Goal: Use online tool/utility: Use online tool/utility

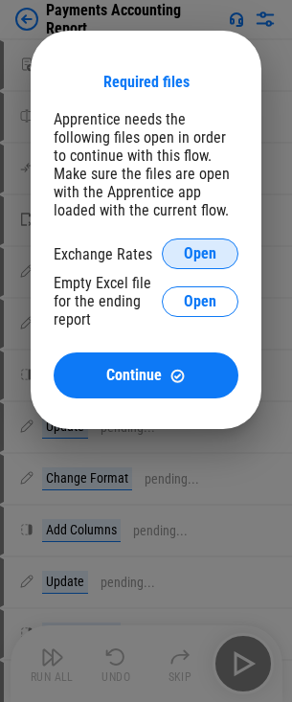
click at [193, 251] on span "Open" at bounding box center [200, 253] width 33 height 15
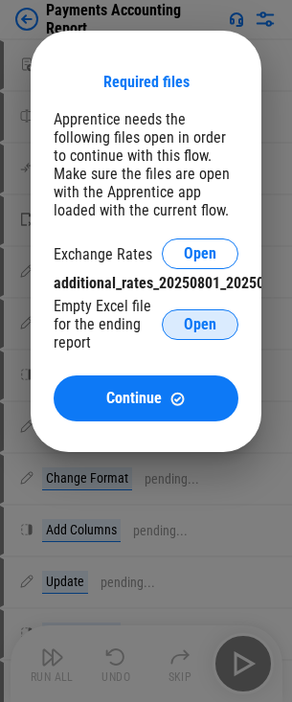
click at [190, 327] on span "Open" at bounding box center [200, 324] width 33 height 15
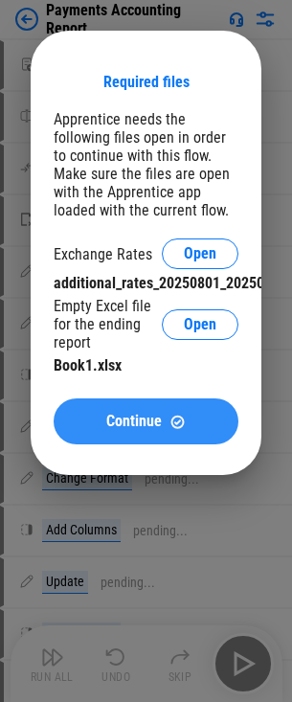
click at [163, 417] on div "Continue" at bounding box center [146, 422] width 139 height 16
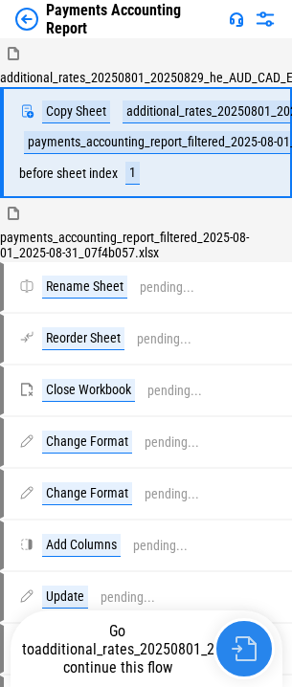
click at [241, 660] on img "button" at bounding box center [244, 649] width 25 height 25
click at [241, 648] on img "button" at bounding box center [244, 649] width 25 height 25
click at [243, 650] on img "button" at bounding box center [244, 649] width 25 height 25
click at [243, 652] on img "button" at bounding box center [244, 649] width 25 height 25
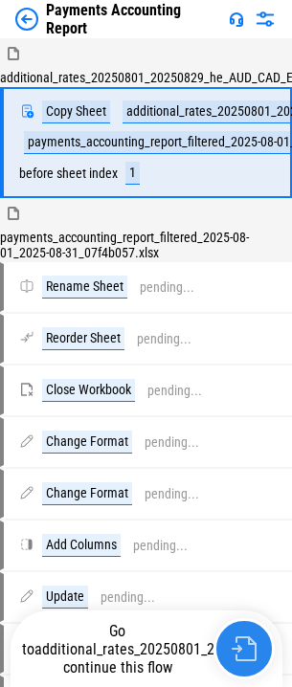
click at [243, 652] on img "button" at bounding box center [244, 649] width 25 height 25
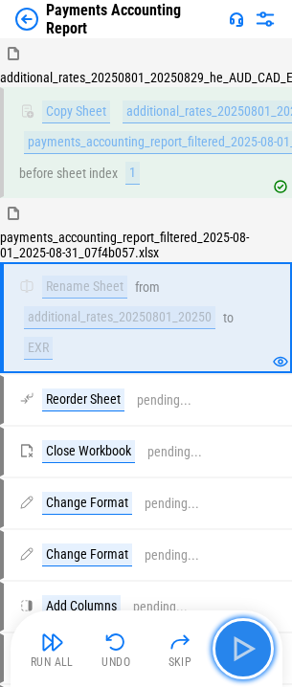
click at [231, 651] on img "button" at bounding box center [243, 649] width 31 height 31
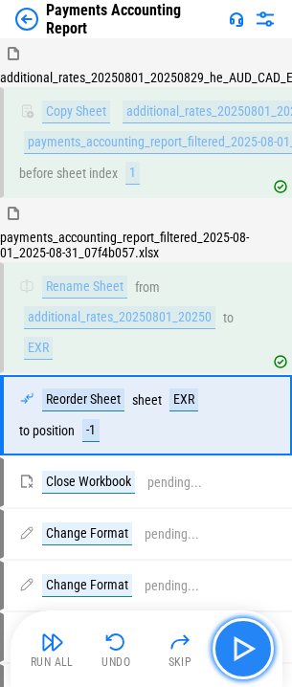
click at [248, 644] on img "button" at bounding box center [243, 649] width 31 height 31
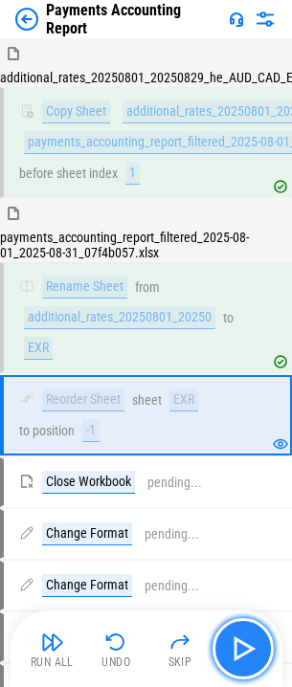
click at [254, 647] on img "button" at bounding box center [243, 649] width 31 height 31
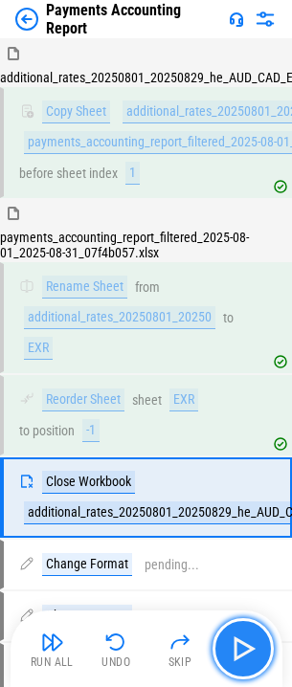
click at [246, 645] on img "button" at bounding box center [243, 649] width 31 height 31
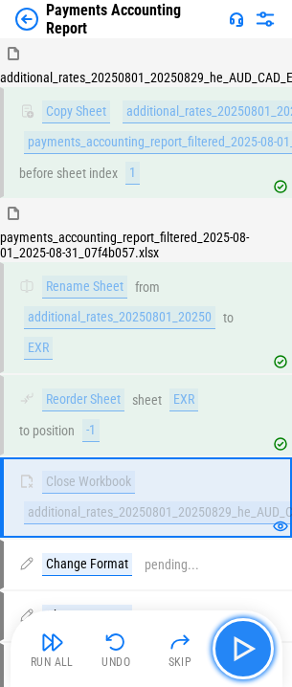
click at [244, 634] on img "button" at bounding box center [243, 649] width 31 height 31
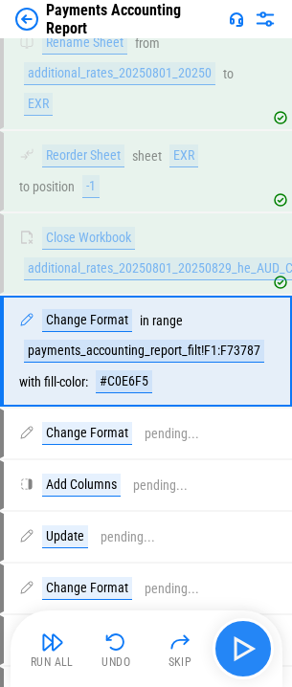
scroll to position [255, 0]
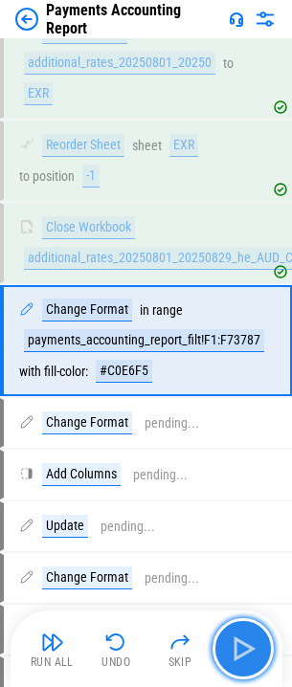
click at [235, 642] on img "button" at bounding box center [243, 649] width 31 height 31
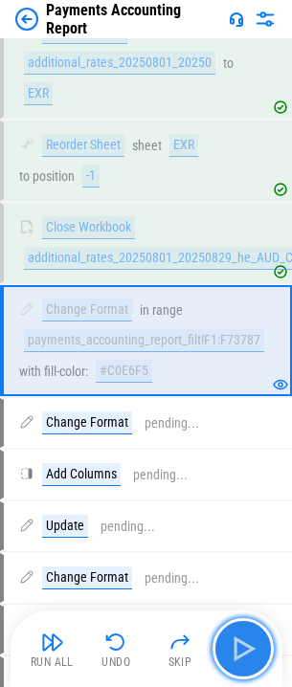
click at [238, 648] on img "button" at bounding box center [243, 649] width 31 height 31
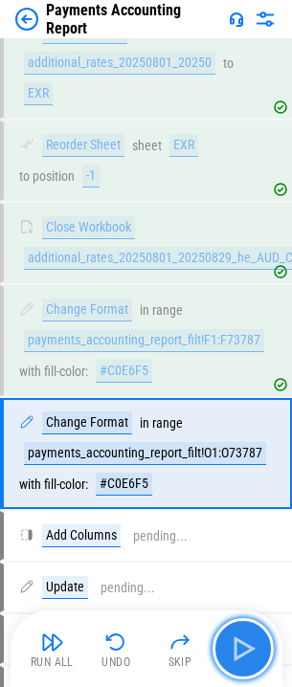
click at [238, 648] on img "button" at bounding box center [243, 649] width 31 height 31
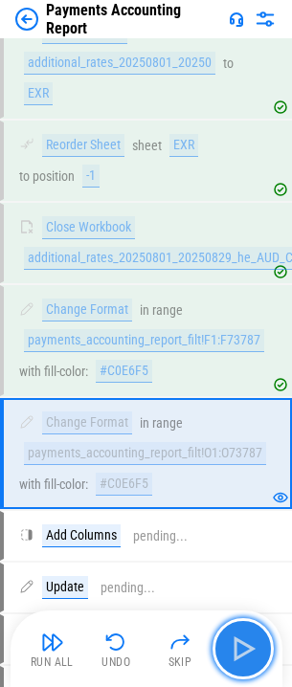
click at [239, 648] on img "button" at bounding box center [243, 649] width 31 height 31
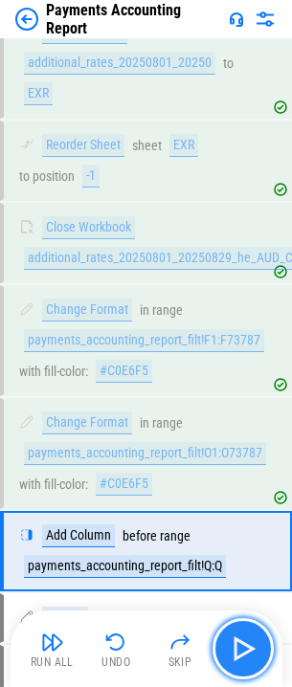
click at [239, 648] on img "button" at bounding box center [243, 649] width 31 height 31
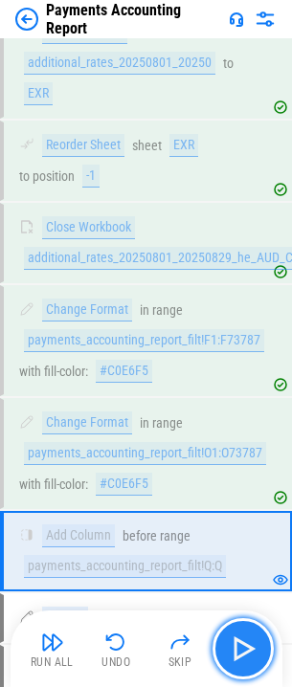
click at [239, 648] on img "button" at bounding box center [243, 649] width 31 height 31
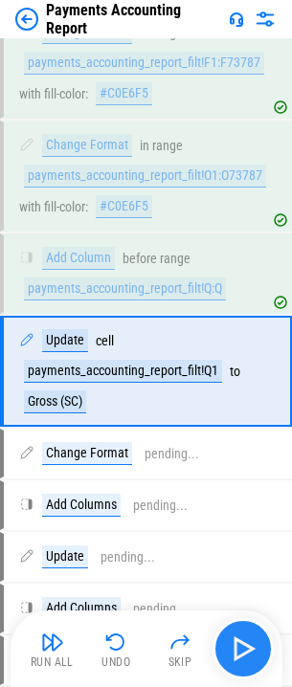
scroll to position [563, 0]
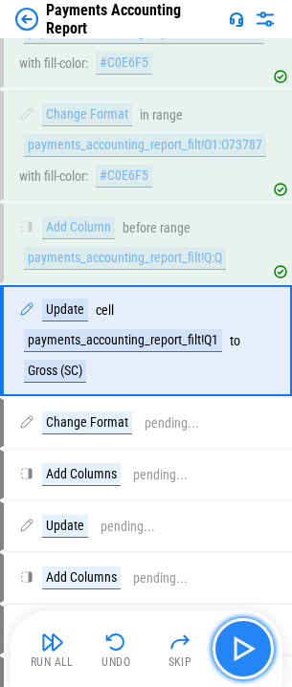
click at [239, 648] on img "button" at bounding box center [243, 649] width 31 height 31
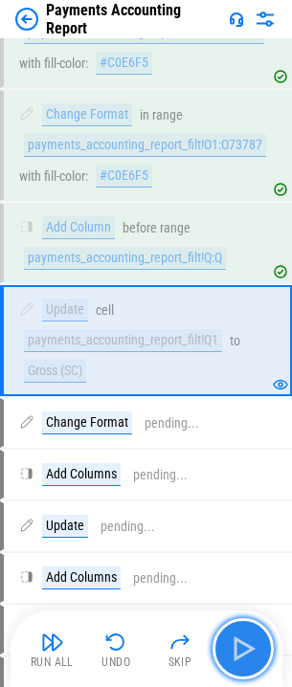
click at [239, 648] on img "button" at bounding box center [243, 649] width 31 height 31
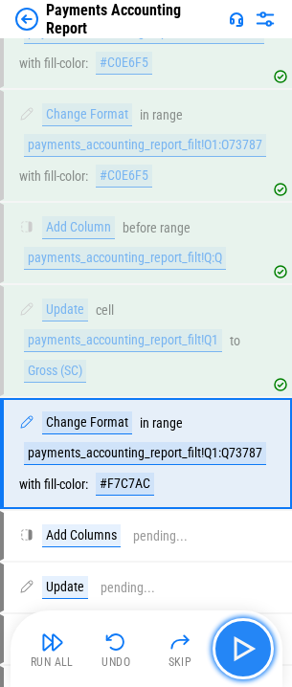
click at [239, 648] on img "button" at bounding box center [243, 649] width 31 height 31
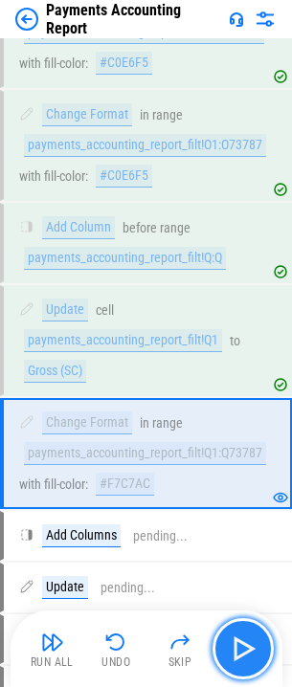
click at [240, 648] on img "button" at bounding box center [243, 649] width 31 height 31
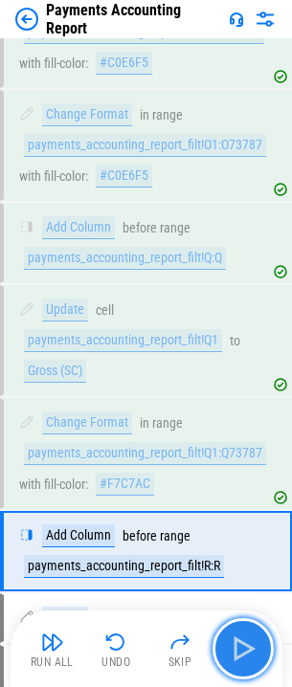
click at [240, 648] on img "button" at bounding box center [243, 649] width 31 height 31
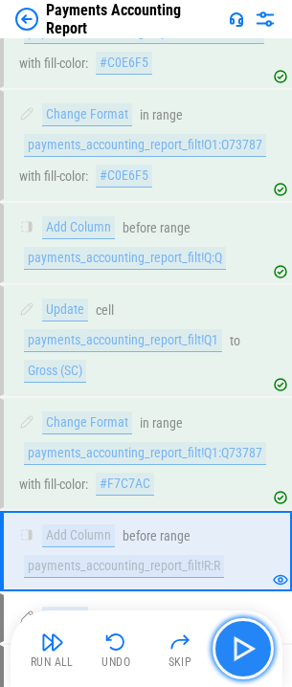
click at [240, 648] on img "button" at bounding box center [243, 649] width 31 height 31
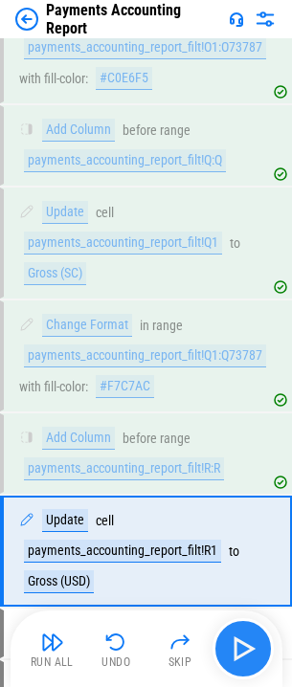
scroll to position [871, 0]
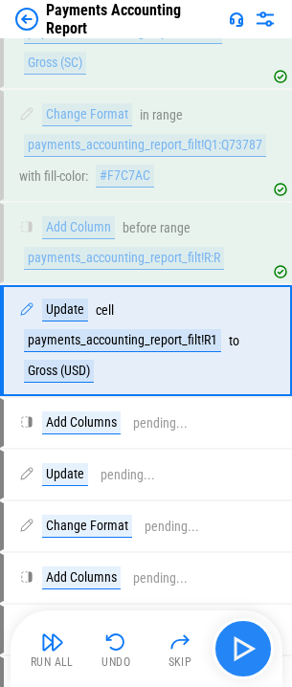
click at [240, 648] on img "button" at bounding box center [243, 649] width 31 height 31
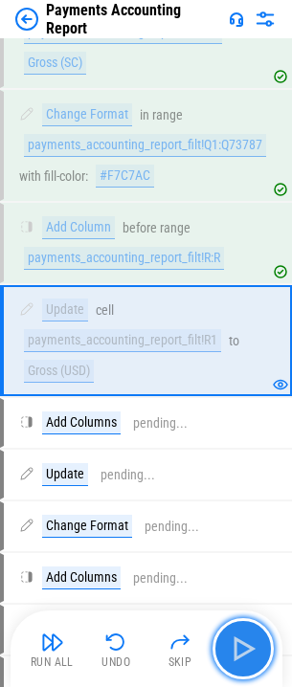
click at [230, 631] on button "button" at bounding box center [243, 649] width 61 height 61
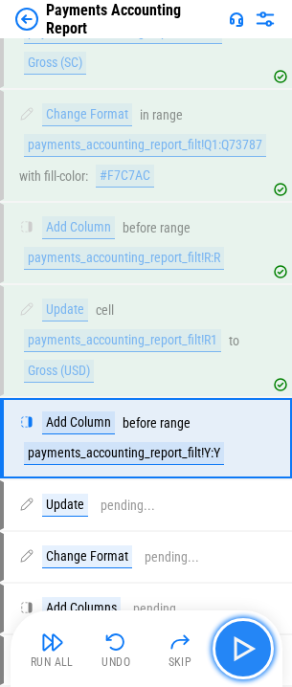
click at [236, 635] on img "button" at bounding box center [243, 649] width 31 height 31
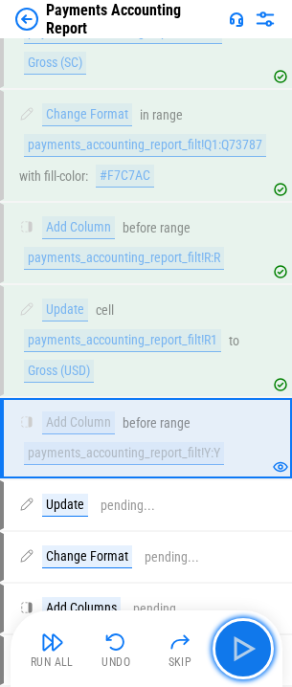
click at [236, 635] on img "button" at bounding box center [243, 649] width 31 height 31
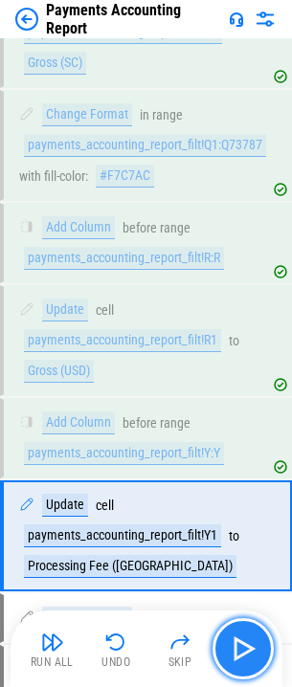
click at [237, 636] on img "button" at bounding box center [243, 649] width 31 height 31
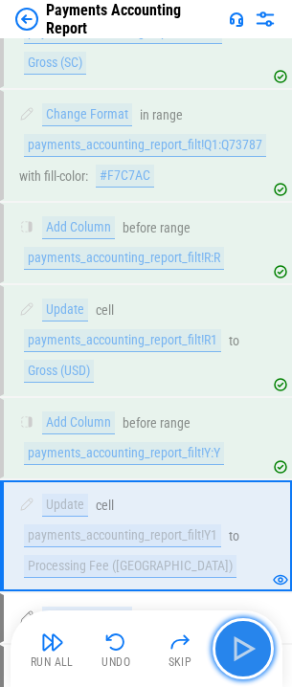
click at [238, 636] on img "button" at bounding box center [243, 649] width 31 height 31
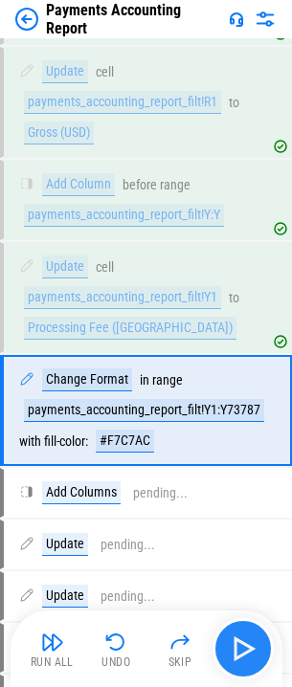
scroll to position [1180, 0]
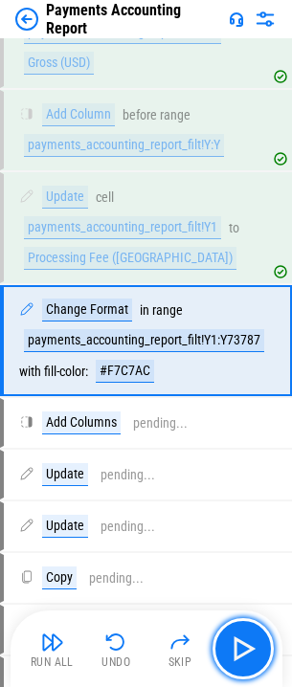
click at [239, 637] on img "button" at bounding box center [243, 649] width 31 height 31
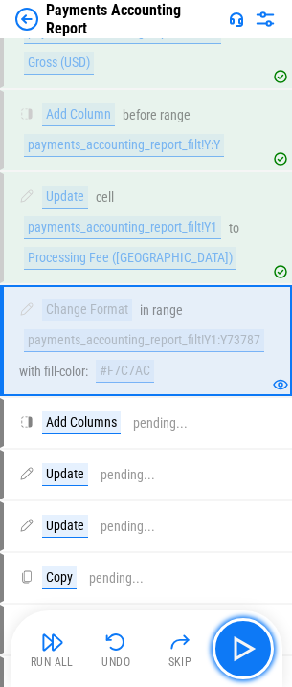
click at [239, 637] on img "button" at bounding box center [243, 649] width 31 height 31
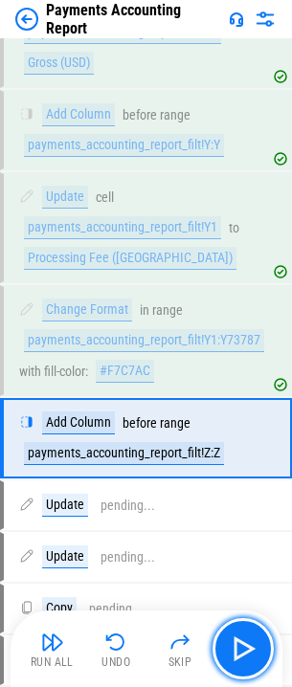
click at [239, 637] on img "button" at bounding box center [243, 649] width 31 height 31
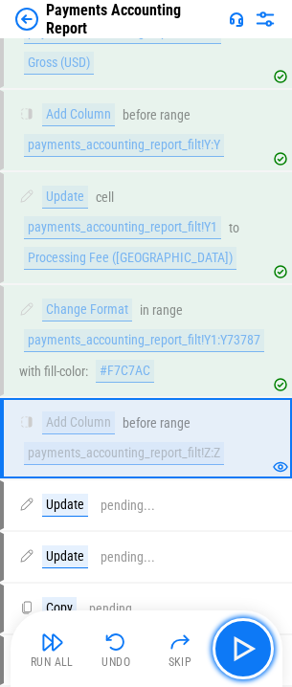
click at [239, 637] on img "button" at bounding box center [243, 649] width 31 height 31
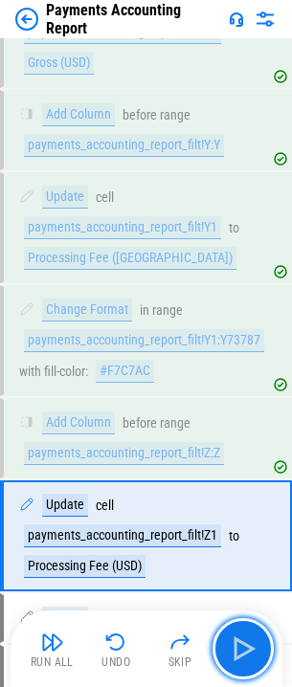
click at [239, 637] on img "button" at bounding box center [243, 649] width 31 height 31
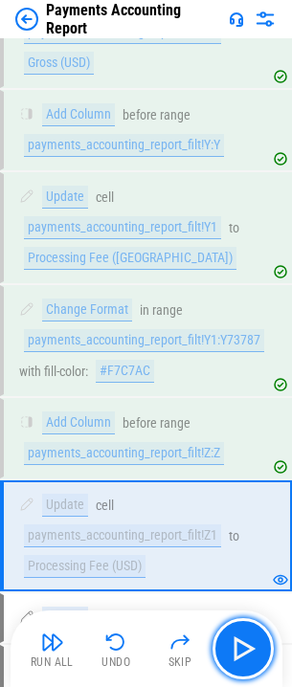
click at [239, 637] on img "button" at bounding box center [243, 649] width 31 height 31
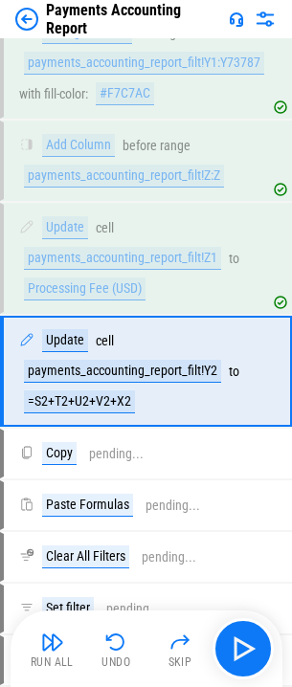
scroll to position [1488, 0]
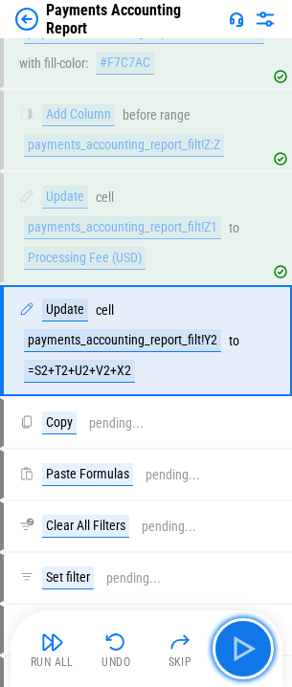
click at [239, 637] on img "button" at bounding box center [243, 649] width 31 height 31
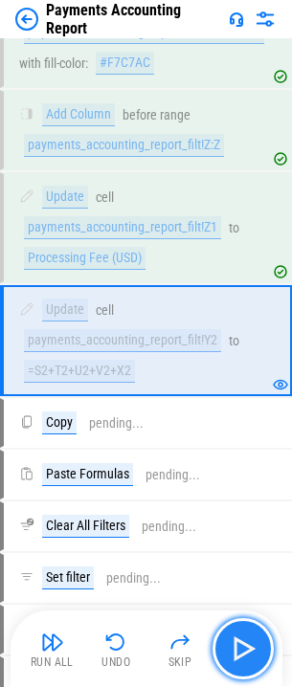
click at [240, 637] on img "button" at bounding box center [243, 649] width 31 height 31
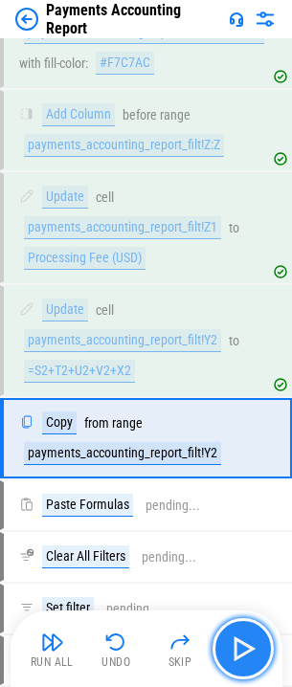
click at [240, 637] on img "button" at bounding box center [243, 649] width 31 height 31
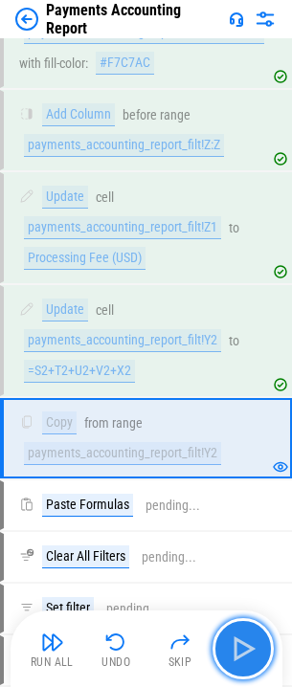
click at [240, 637] on img "button" at bounding box center [243, 649] width 31 height 31
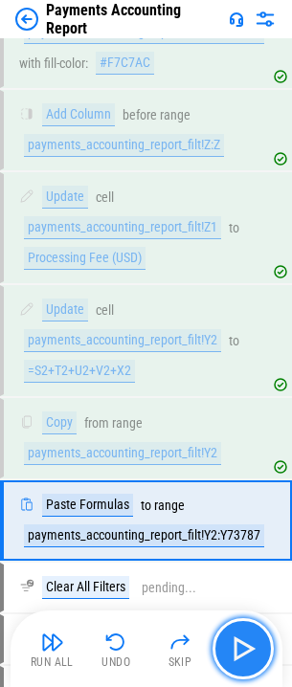
click at [236, 642] on img "button" at bounding box center [243, 649] width 31 height 31
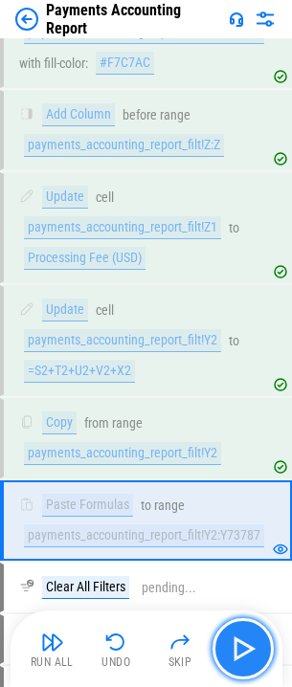
click at [227, 646] on button "button" at bounding box center [243, 649] width 61 height 61
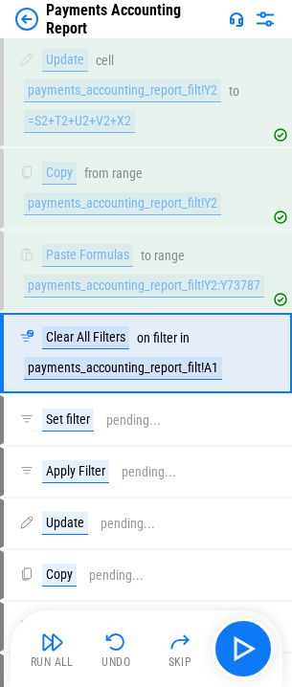
scroll to position [1750, 0]
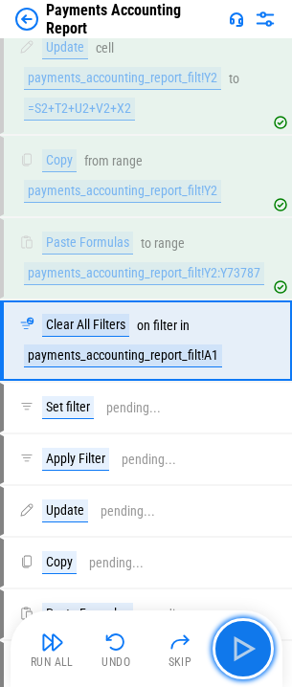
click at [227, 647] on button "button" at bounding box center [243, 649] width 61 height 61
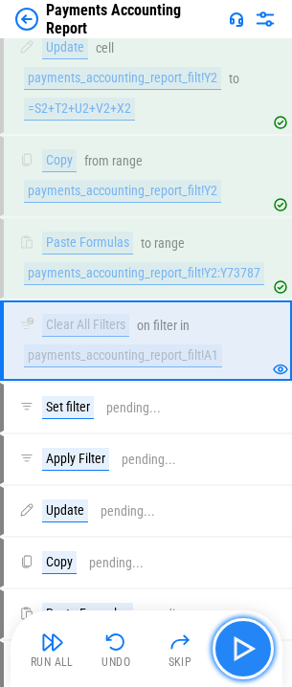
click at [234, 654] on img "button" at bounding box center [243, 649] width 31 height 31
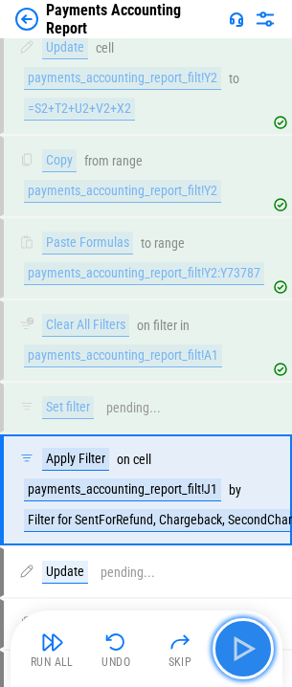
click at [234, 654] on img "button" at bounding box center [243, 649] width 31 height 31
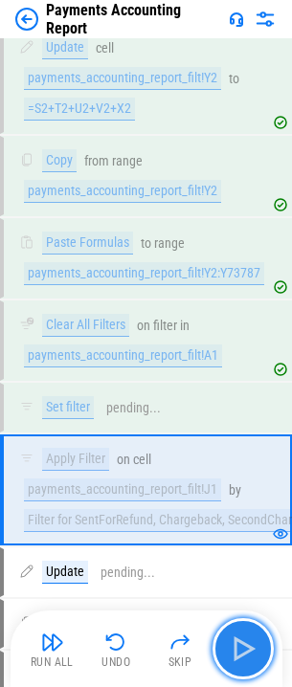
click at [235, 654] on img "button" at bounding box center [243, 649] width 31 height 31
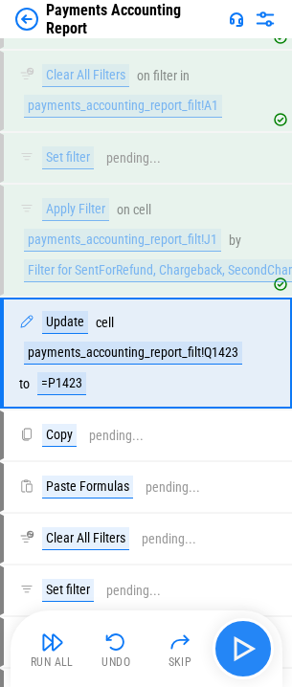
scroll to position [2013, 0]
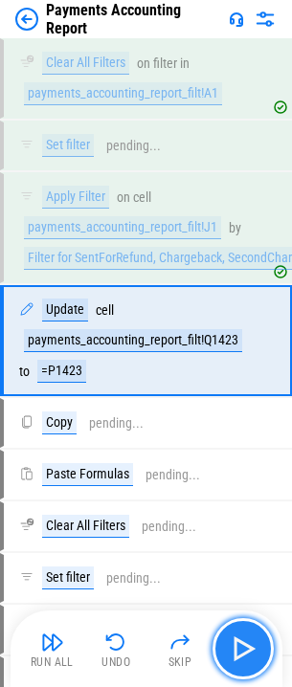
click at [235, 654] on img "button" at bounding box center [243, 649] width 31 height 31
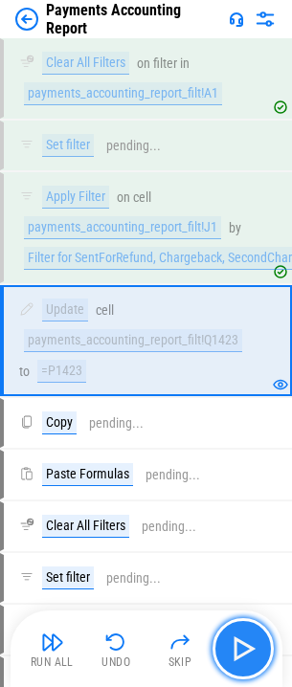
click at [236, 655] on img "button" at bounding box center [243, 649] width 31 height 31
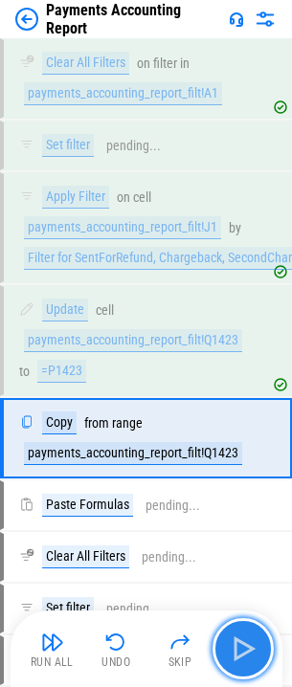
click at [236, 655] on img "button" at bounding box center [243, 649] width 31 height 31
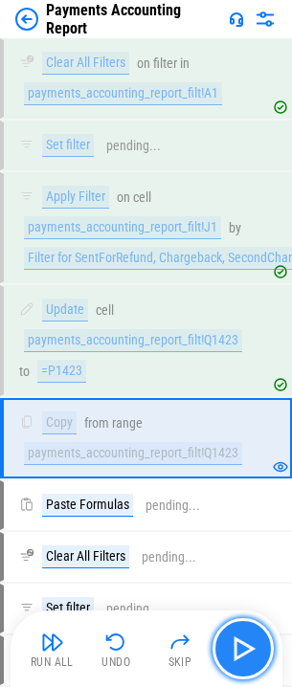
click at [236, 655] on img "button" at bounding box center [243, 649] width 31 height 31
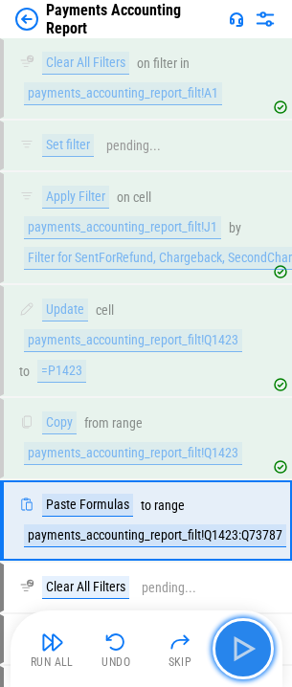
click at [236, 655] on img "button" at bounding box center [243, 649] width 31 height 31
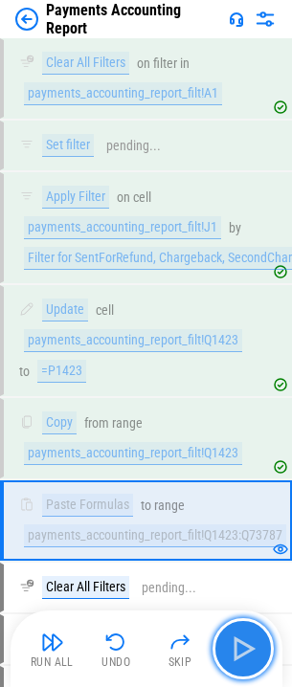
click at [236, 655] on img "button" at bounding box center [243, 649] width 31 height 31
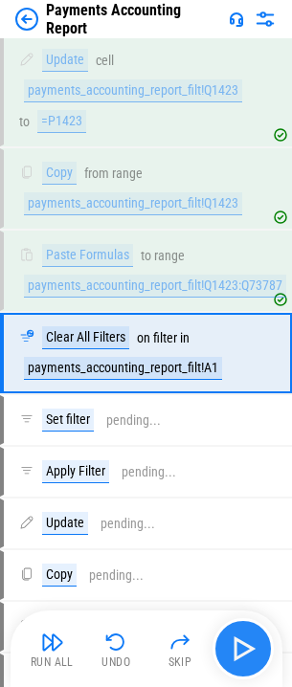
scroll to position [2275, 0]
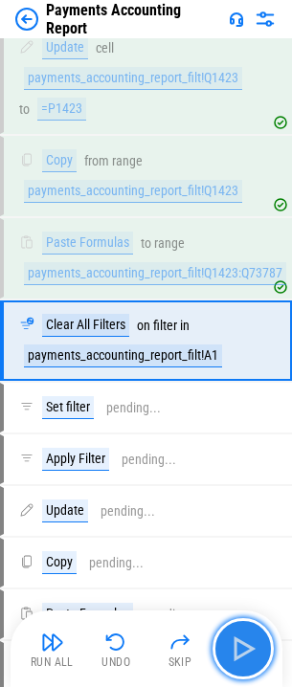
click at [236, 655] on img "button" at bounding box center [243, 649] width 31 height 31
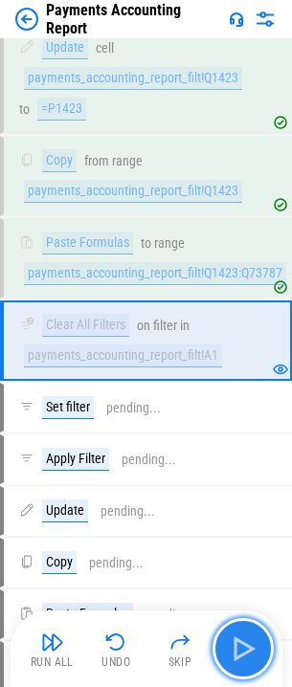
click at [236, 655] on img "button" at bounding box center [243, 649] width 31 height 31
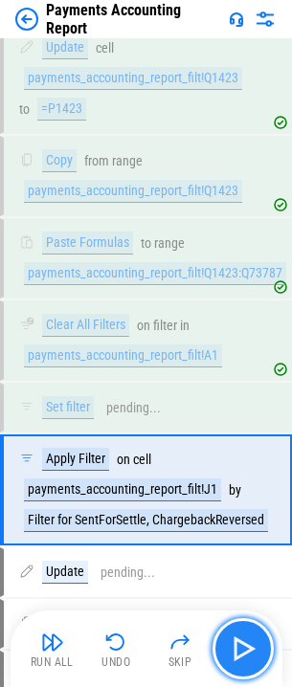
click at [236, 655] on img "button" at bounding box center [243, 649] width 31 height 31
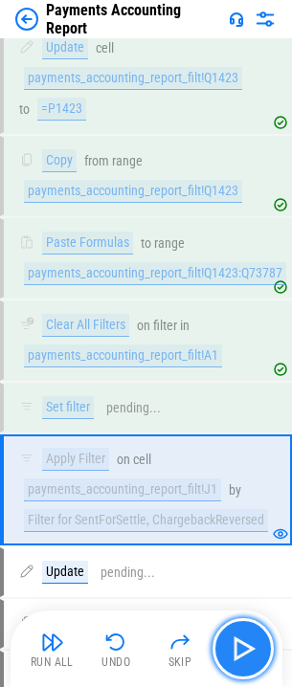
click at [236, 655] on img "button" at bounding box center [243, 649] width 31 height 31
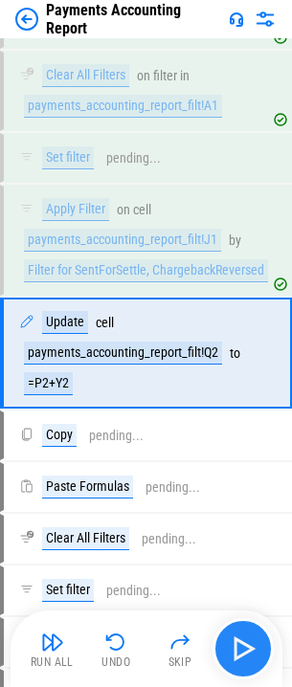
scroll to position [2537, 0]
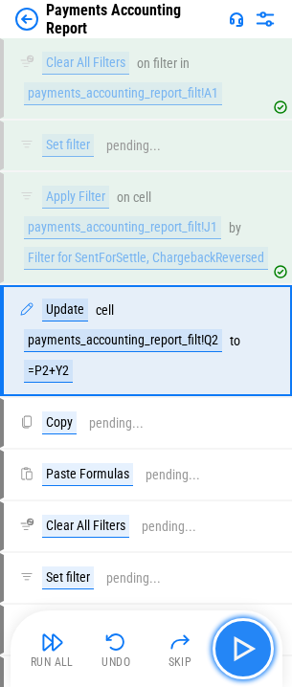
click at [236, 656] on img "button" at bounding box center [243, 649] width 31 height 31
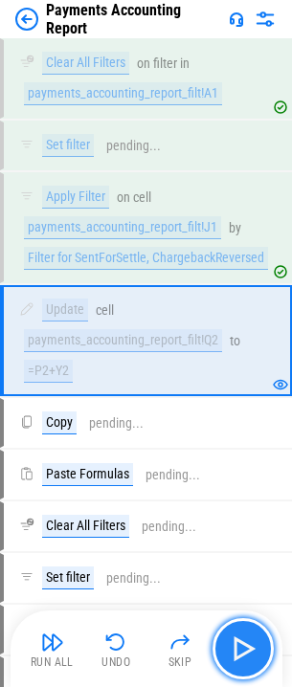
click at [236, 656] on img "button" at bounding box center [243, 649] width 31 height 31
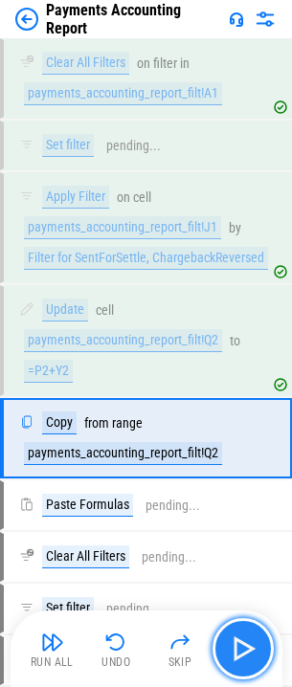
click at [236, 656] on img "button" at bounding box center [243, 649] width 31 height 31
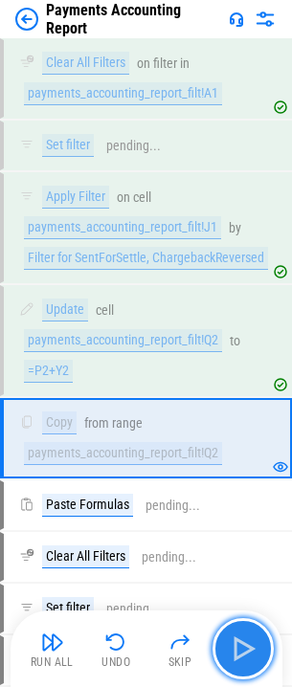
click at [236, 656] on img "button" at bounding box center [243, 649] width 31 height 31
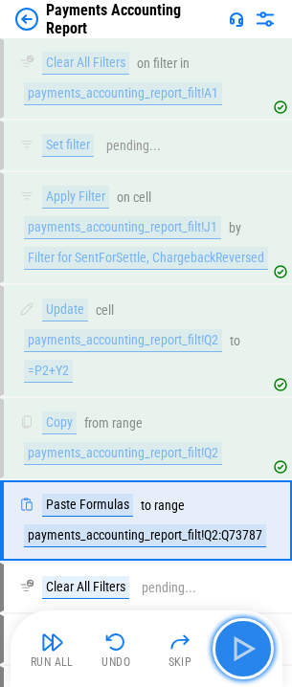
click at [236, 656] on img "button" at bounding box center [243, 649] width 31 height 31
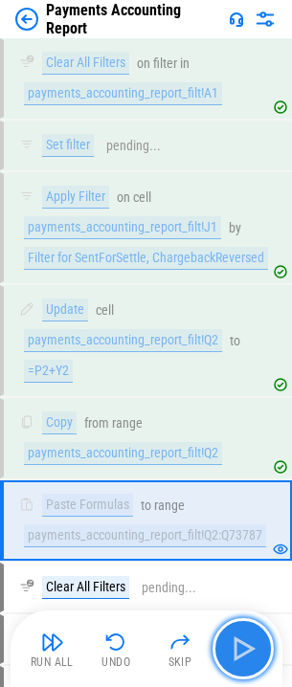
click at [236, 656] on img "button" at bounding box center [243, 649] width 31 height 31
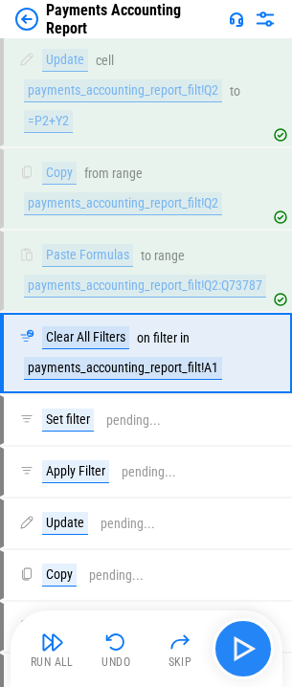
scroll to position [2800, 0]
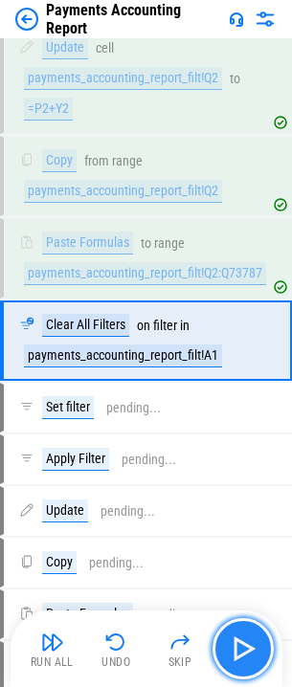
click at [236, 656] on img "button" at bounding box center [243, 649] width 31 height 31
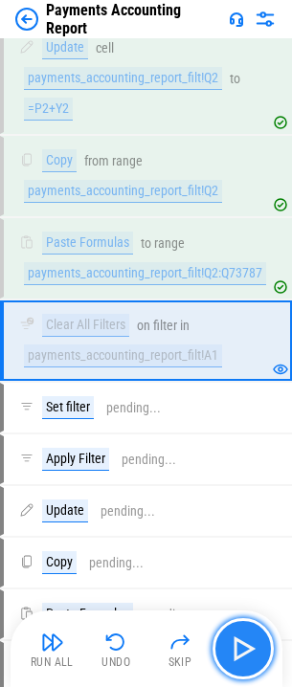
click at [236, 654] on img "button" at bounding box center [243, 649] width 31 height 31
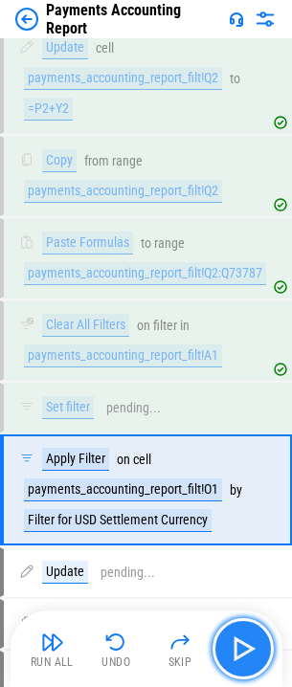
click at [236, 654] on img "button" at bounding box center [243, 649] width 31 height 31
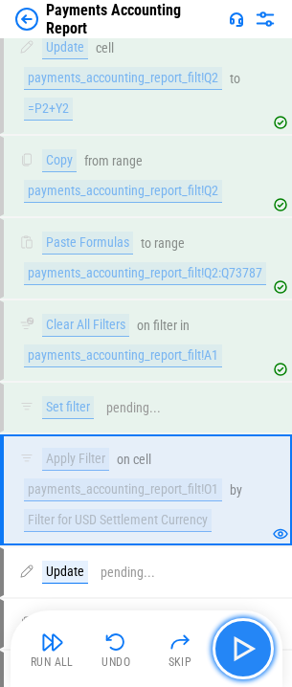
click at [236, 654] on img "button" at bounding box center [243, 649] width 31 height 31
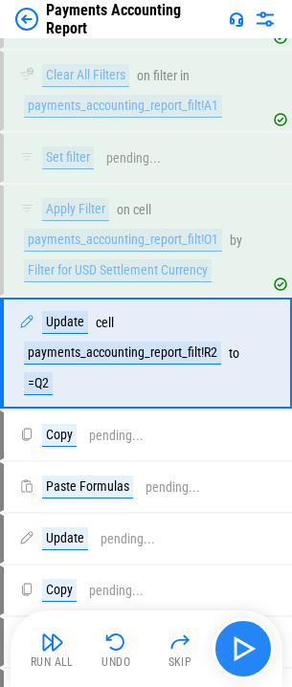
scroll to position [3062, 0]
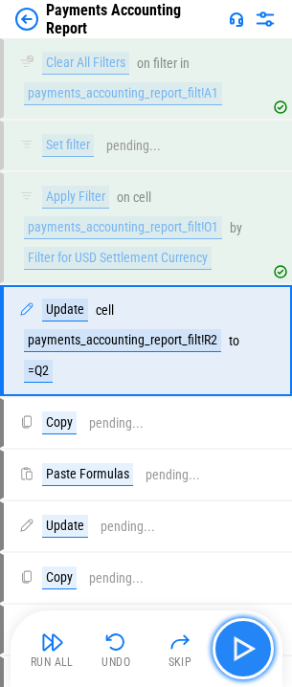
click at [236, 654] on img "button" at bounding box center [243, 649] width 31 height 31
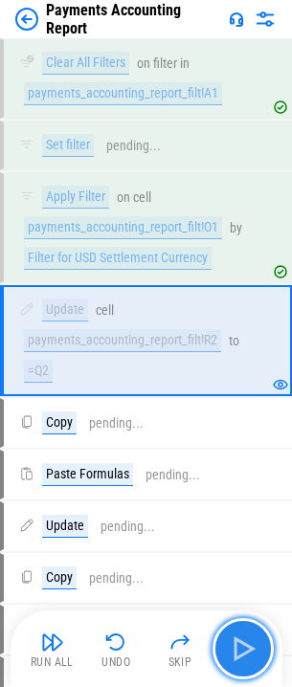
click at [236, 654] on img "button" at bounding box center [243, 649] width 31 height 31
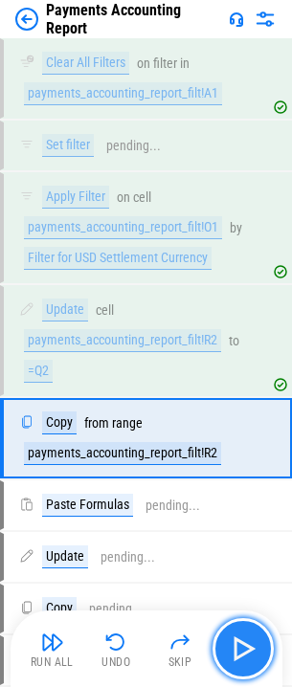
click at [229, 642] on img "button" at bounding box center [243, 649] width 31 height 31
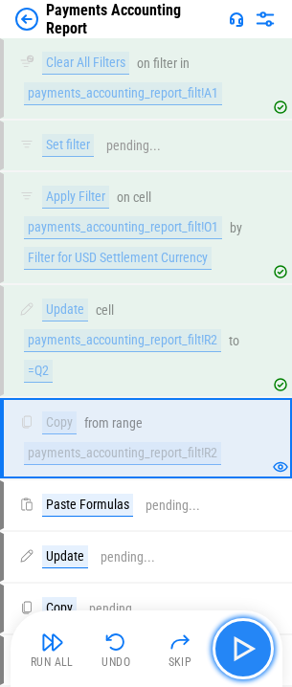
click at [235, 646] on img "button" at bounding box center [243, 649] width 31 height 31
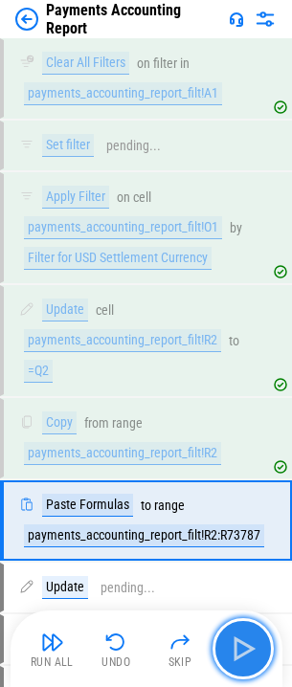
click at [236, 649] on img "button" at bounding box center [243, 649] width 31 height 31
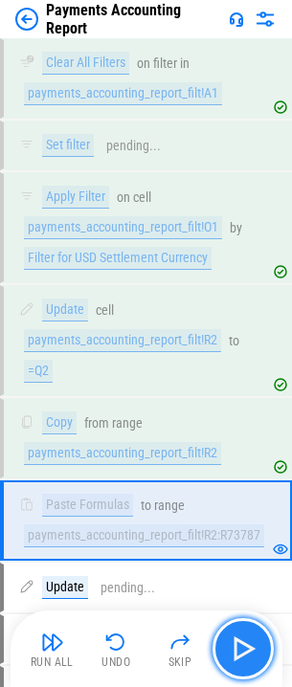
click at [227, 643] on button "button" at bounding box center [243, 649] width 61 height 61
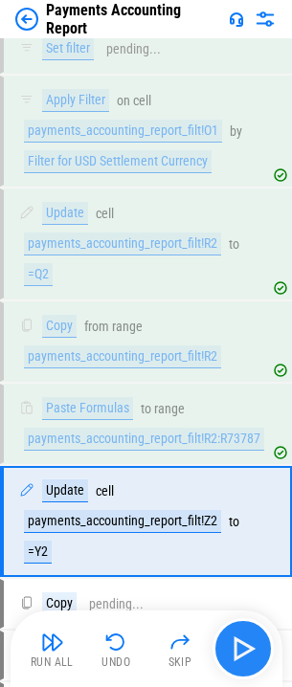
scroll to position [3340, 0]
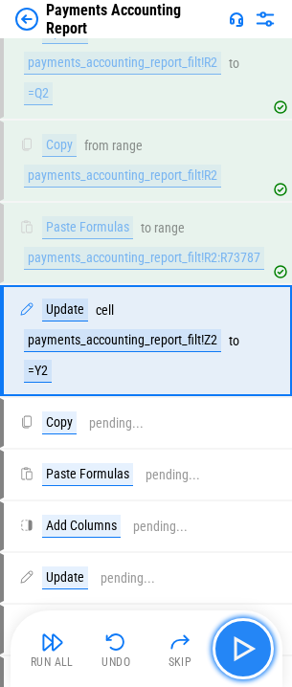
click at [234, 642] on img "button" at bounding box center [243, 649] width 31 height 31
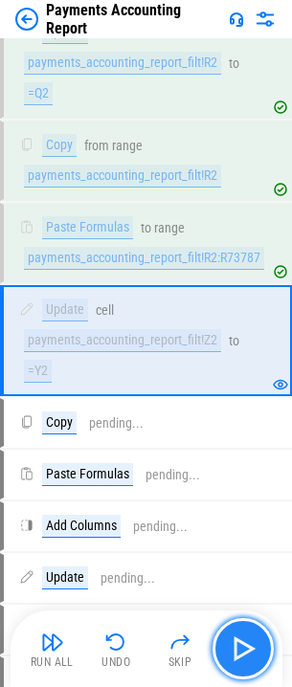
click at [245, 645] on img "button" at bounding box center [243, 649] width 31 height 31
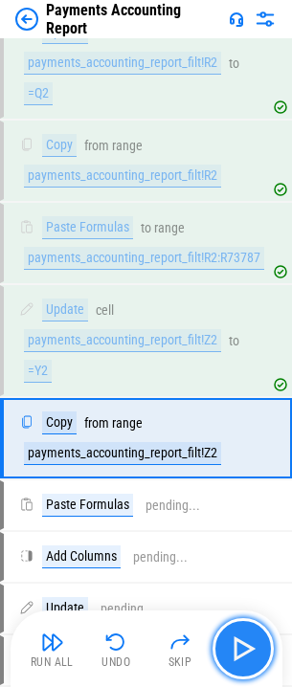
click at [243, 652] on img "button" at bounding box center [243, 649] width 31 height 31
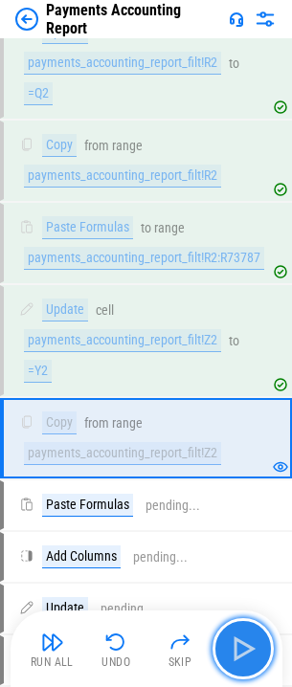
click at [243, 652] on img "button" at bounding box center [243, 649] width 31 height 31
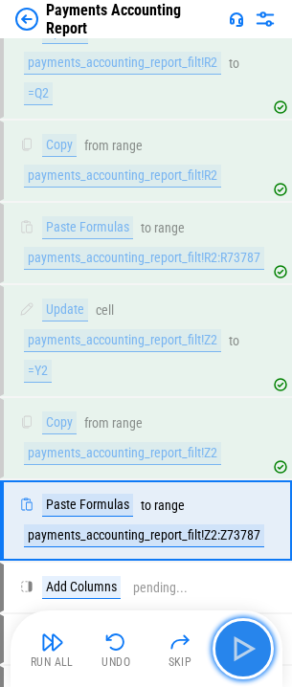
click at [242, 652] on img "button" at bounding box center [243, 649] width 31 height 31
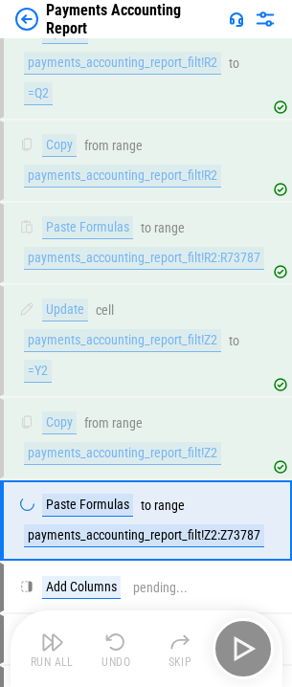
click at [242, 652] on div "Run All Undo Skip" at bounding box center [148, 649] width 253 height 61
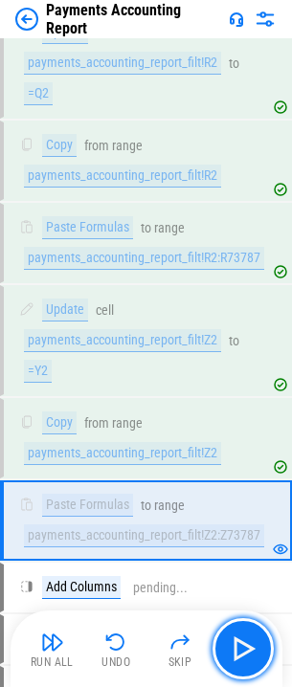
click at [232, 650] on img "button" at bounding box center [243, 649] width 31 height 31
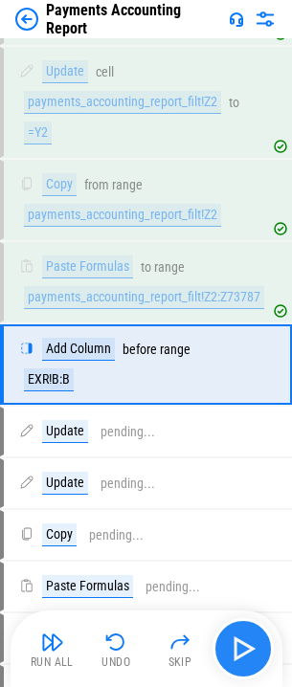
scroll to position [3587, 0]
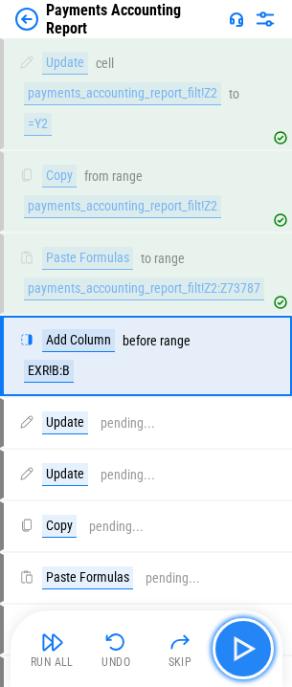
click at [240, 648] on img "button" at bounding box center [243, 649] width 31 height 31
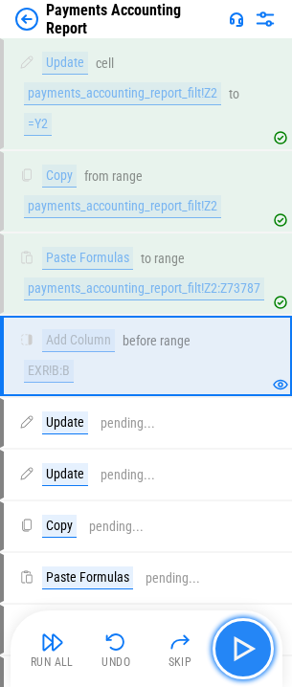
click at [240, 648] on img "button" at bounding box center [243, 649] width 31 height 31
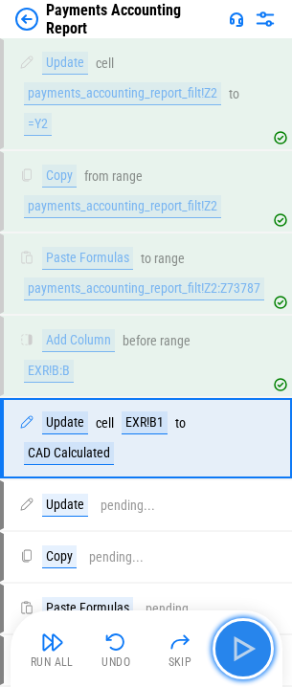
click at [240, 648] on img "button" at bounding box center [243, 649] width 31 height 31
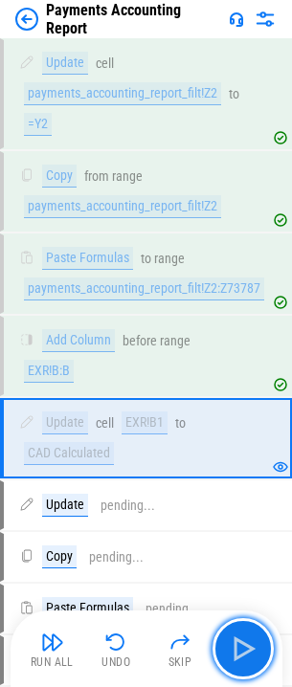
click at [241, 649] on img "button" at bounding box center [243, 649] width 31 height 31
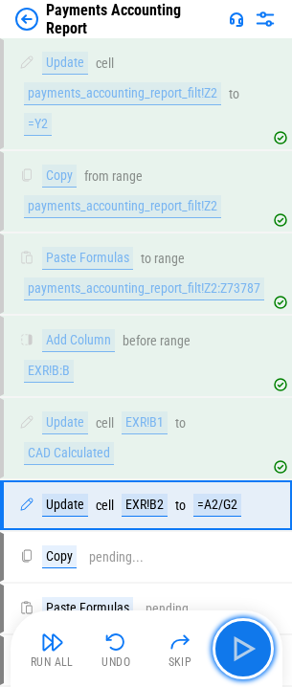
click at [241, 649] on img "button" at bounding box center [243, 649] width 31 height 31
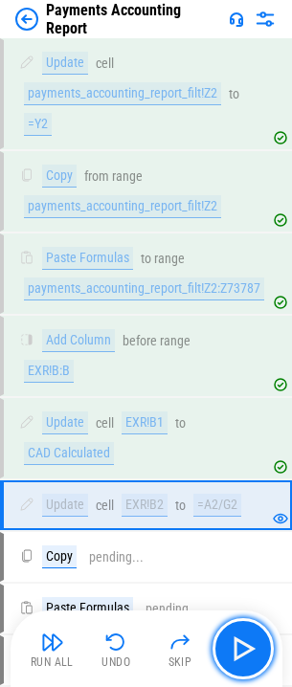
click at [241, 649] on img "button" at bounding box center [243, 649] width 31 height 31
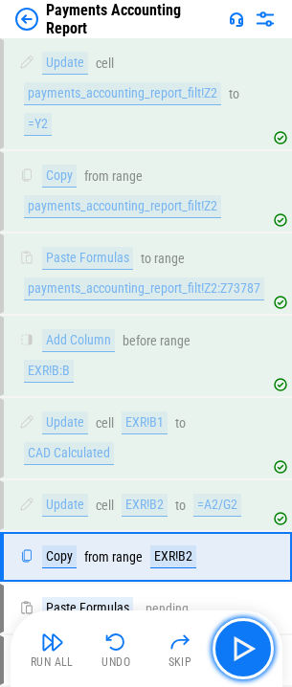
click at [241, 649] on img "button" at bounding box center [243, 649] width 31 height 31
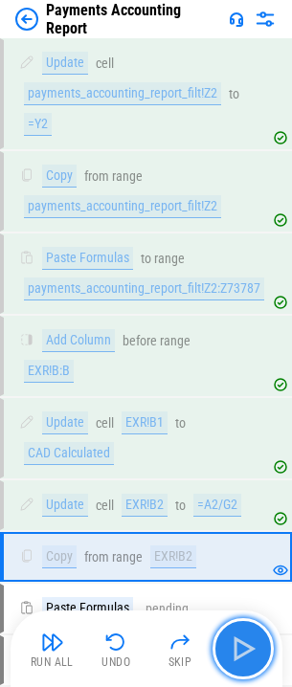
click at [238, 652] on img "button" at bounding box center [243, 649] width 31 height 31
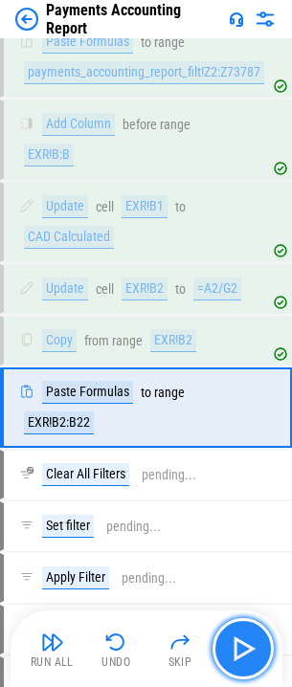
scroll to position [3839, 0]
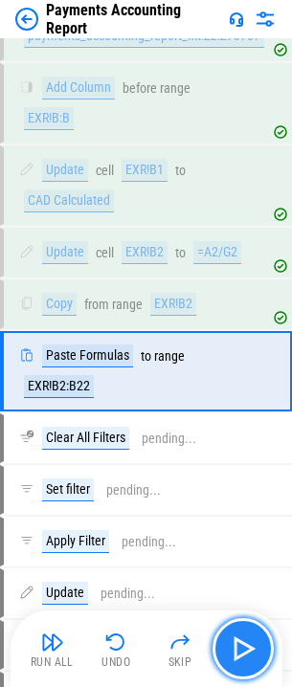
click at [238, 652] on img "button" at bounding box center [243, 649] width 31 height 31
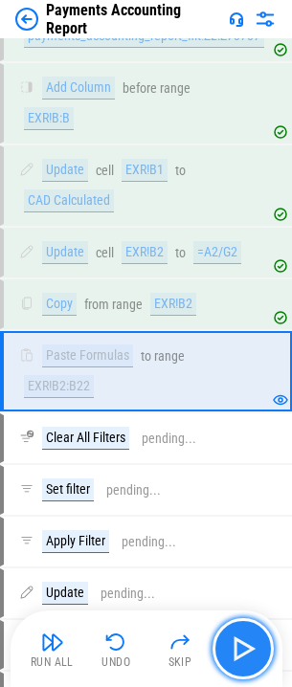
click at [238, 652] on img "button" at bounding box center [243, 649] width 31 height 31
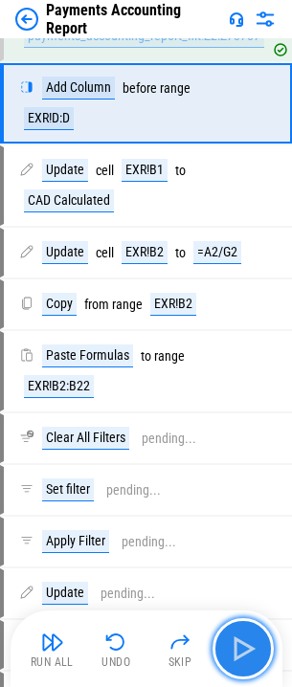
click at [238, 652] on img "button" at bounding box center [243, 649] width 31 height 31
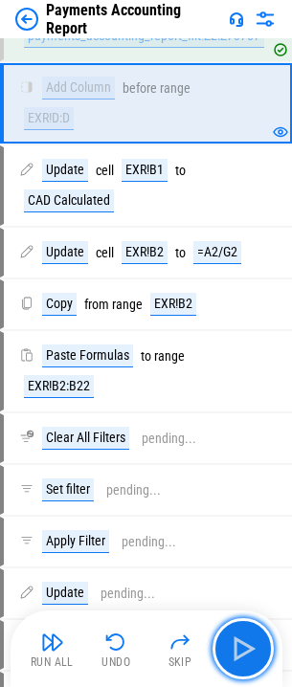
click at [239, 652] on img "button" at bounding box center [243, 649] width 31 height 31
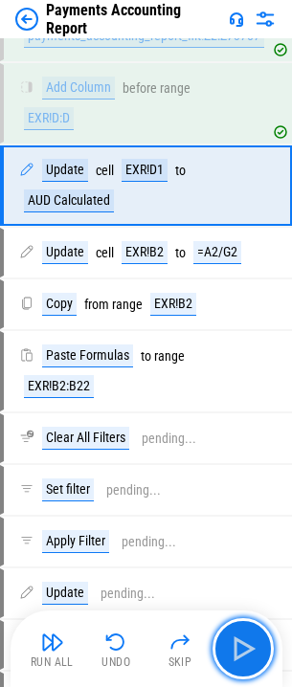
click at [239, 653] on img "button" at bounding box center [243, 649] width 31 height 31
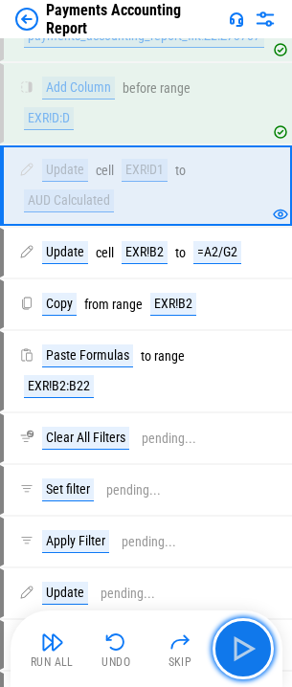
click at [239, 653] on img "button" at bounding box center [243, 649] width 31 height 31
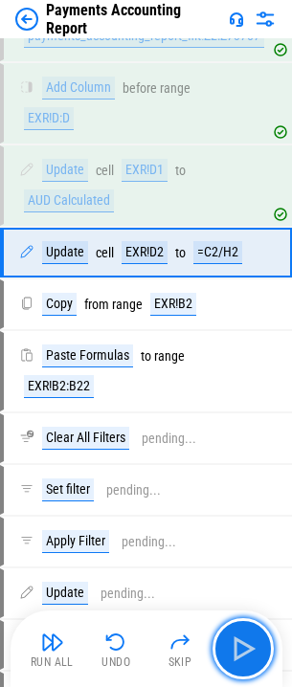
click at [239, 653] on img "button" at bounding box center [243, 649] width 31 height 31
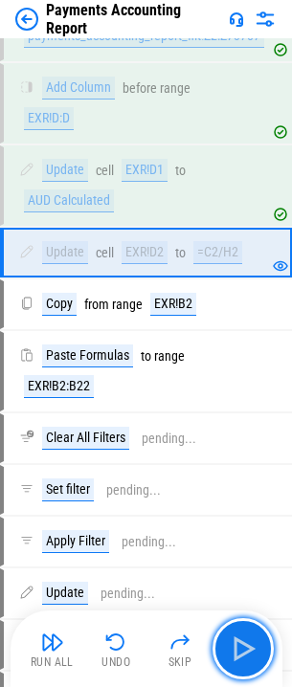
click at [239, 653] on img "button" at bounding box center [243, 649] width 31 height 31
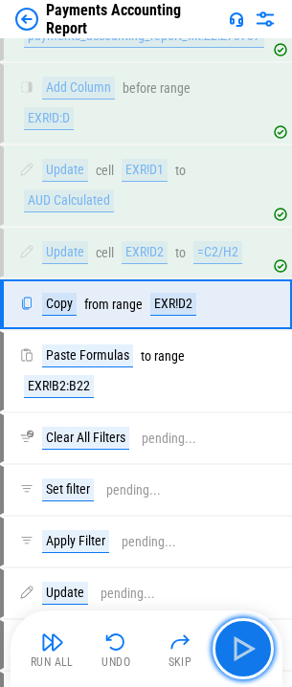
click at [239, 653] on img "button" at bounding box center [243, 649] width 31 height 31
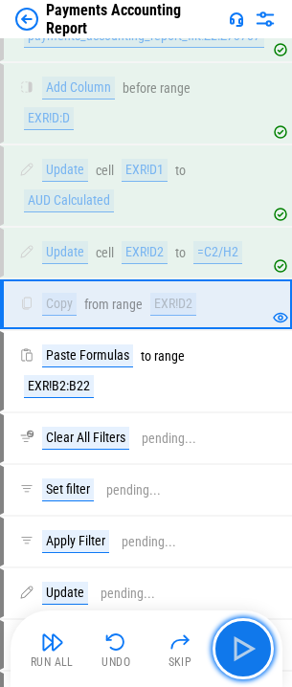
click at [239, 653] on img "button" at bounding box center [243, 649] width 31 height 31
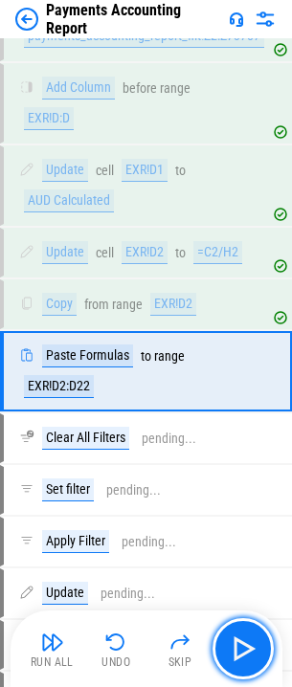
click at [239, 653] on img "button" at bounding box center [243, 649] width 31 height 31
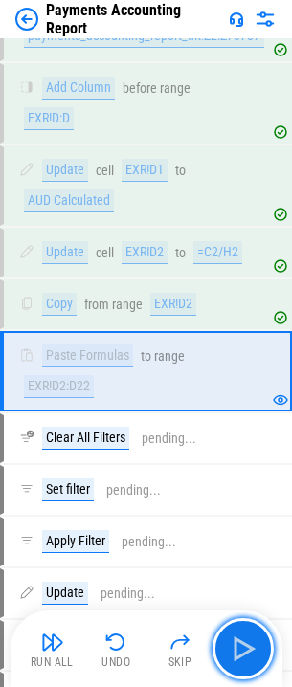
click at [239, 653] on img "button" at bounding box center [243, 649] width 31 height 31
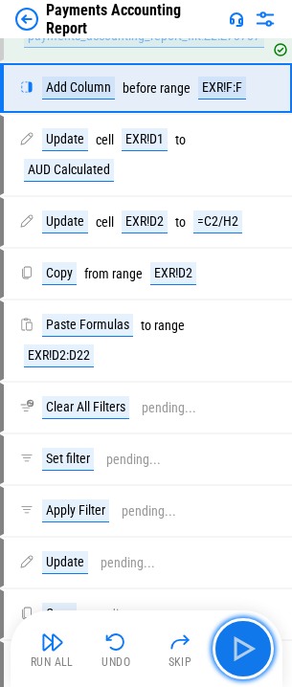
click at [239, 653] on img "button" at bounding box center [243, 649] width 31 height 31
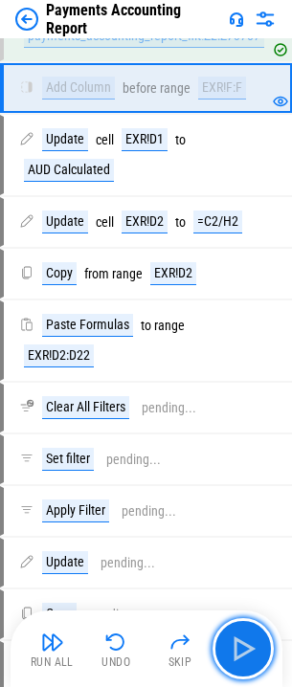
click at [239, 653] on img "button" at bounding box center [243, 649] width 31 height 31
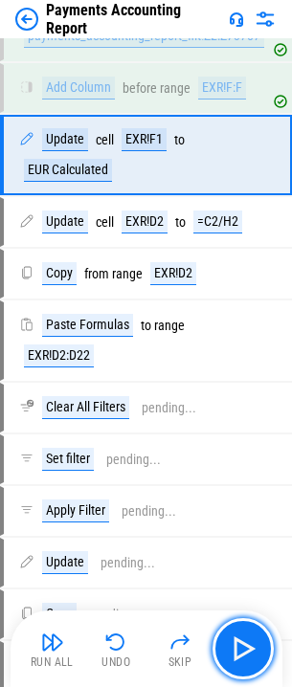
click at [239, 653] on img "button" at bounding box center [243, 649] width 31 height 31
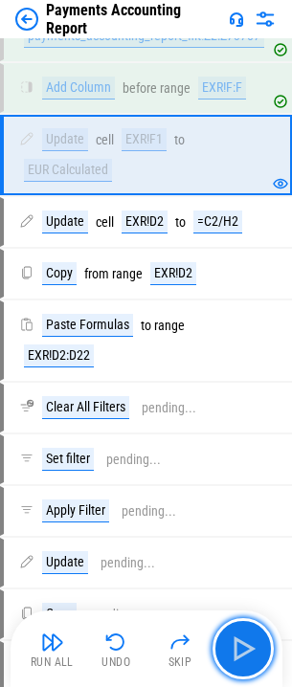
click at [239, 653] on img "button" at bounding box center [243, 649] width 31 height 31
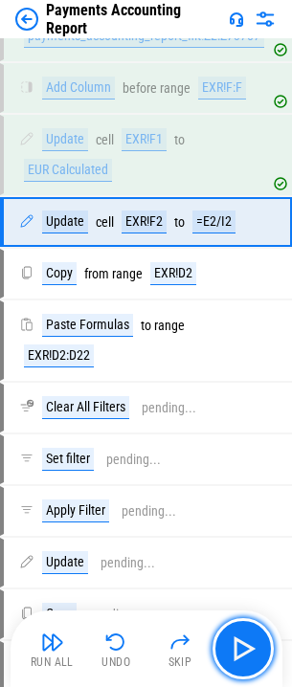
click at [239, 653] on img "button" at bounding box center [243, 649] width 31 height 31
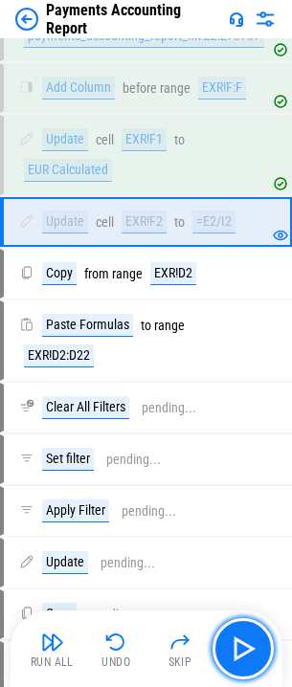
click at [239, 653] on img "button" at bounding box center [243, 649] width 31 height 31
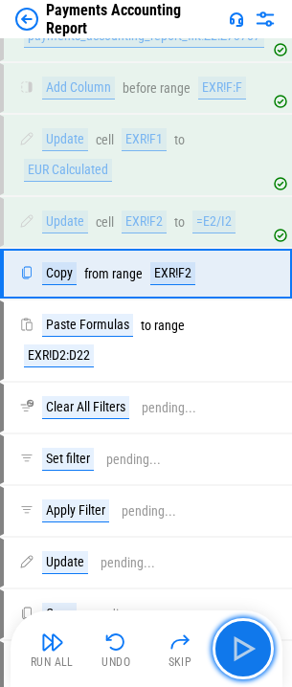
click at [239, 653] on img "button" at bounding box center [243, 649] width 31 height 31
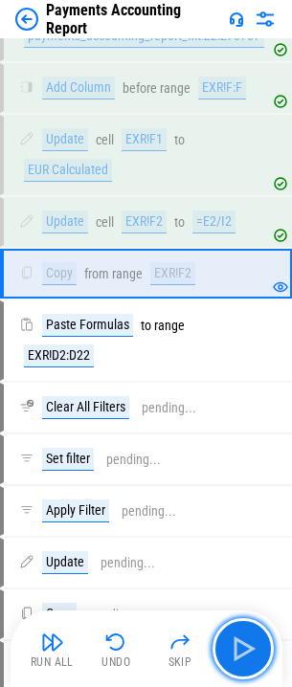
click at [239, 653] on img "button" at bounding box center [243, 649] width 31 height 31
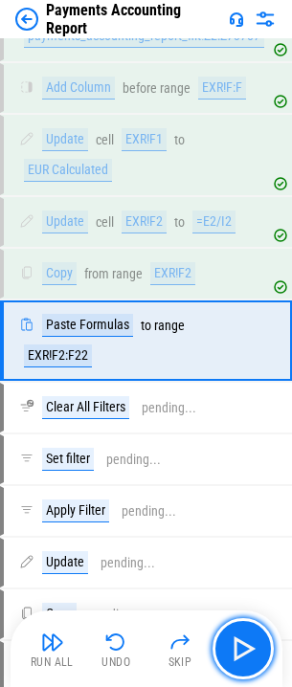
click at [239, 653] on img "button" at bounding box center [243, 649] width 31 height 31
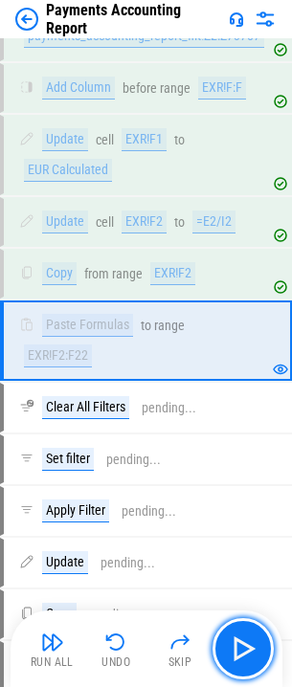
click at [239, 653] on img "button" at bounding box center [243, 649] width 31 height 31
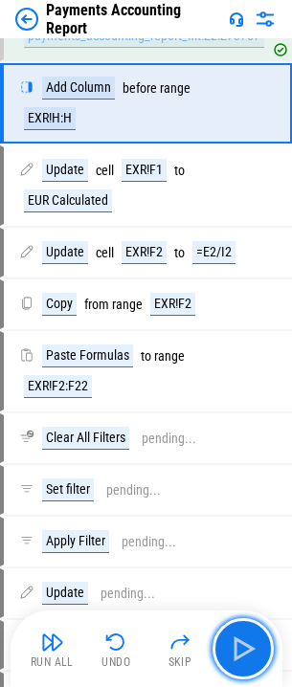
click at [239, 653] on img "button" at bounding box center [243, 649] width 31 height 31
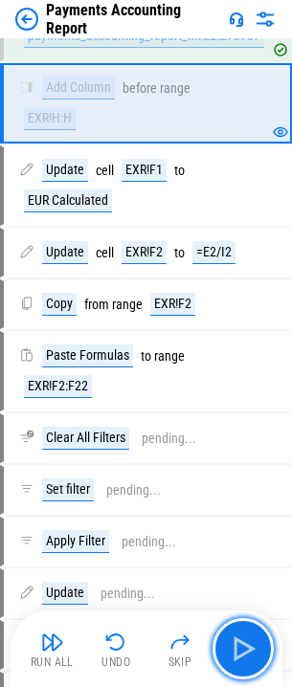
click at [239, 653] on img "button" at bounding box center [243, 649] width 31 height 31
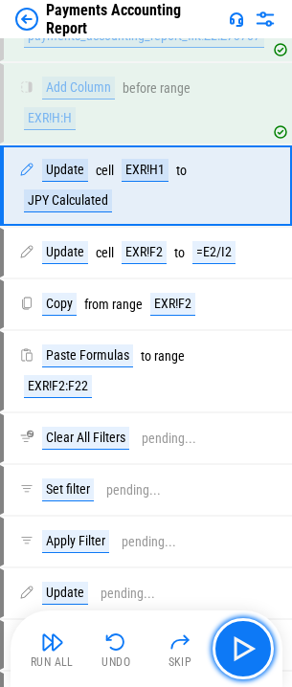
click at [239, 653] on img "button" at bounding box center [243, 649] width 31 height 31
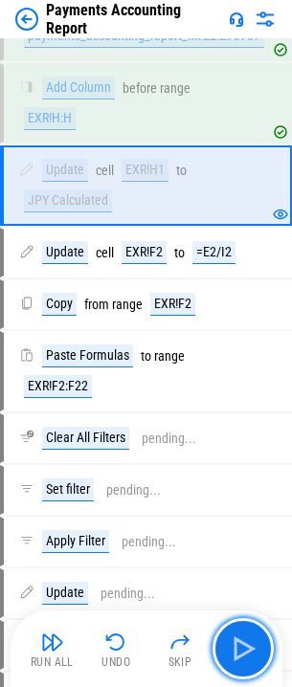
click at [239, 653] on img "button" at bounding box center [243, 649] width 31 height 31
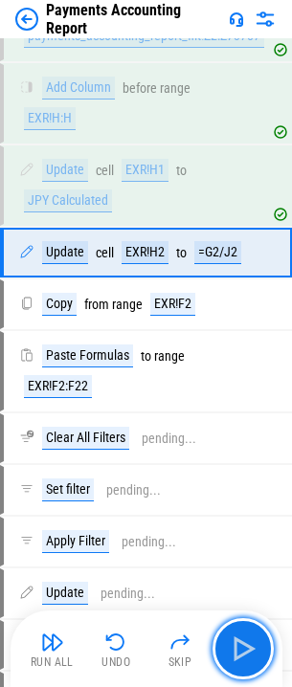
click at [239, 653] on img "button" at bounding box center [243, 649] width 31 height 31
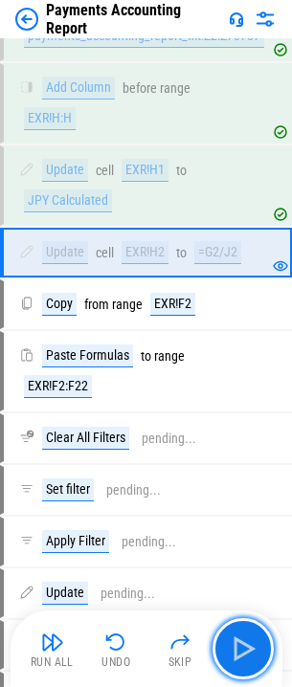
click at [239, 653] on img "button" at bounding box center [243, 649] width 31 height 31
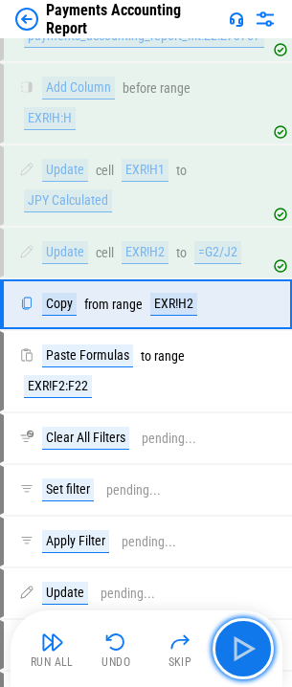
click at [239, 653] on img "button" at bounding box center [243, 649] width 31 height 31
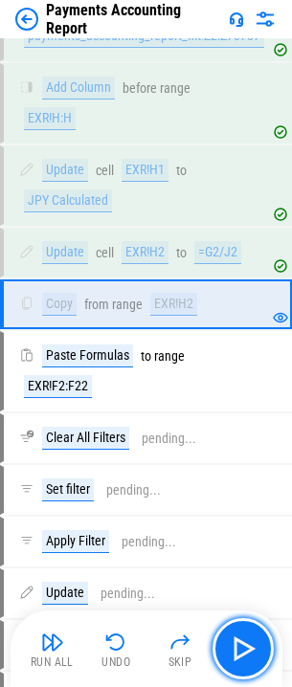
click at [239, 653] on img "button" at bounding box center [243, 649] width 31 height 31
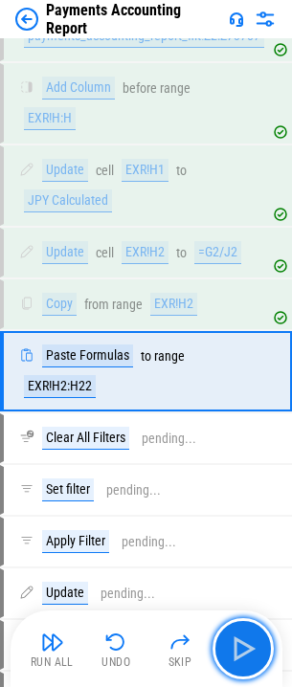
click at [239, 653] on img "button" at bounding box center [243, 649] width 31 height 31
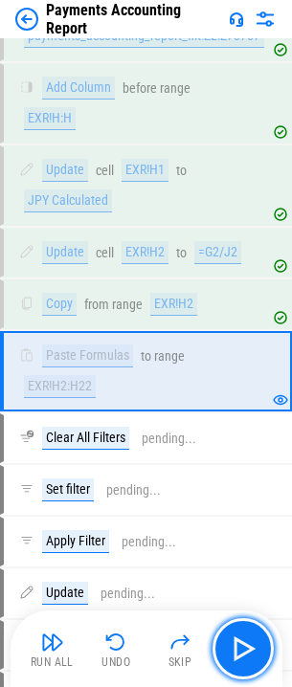
click at [239, 653] on img "button" at bounding box center [243, 649] width 31 height 31
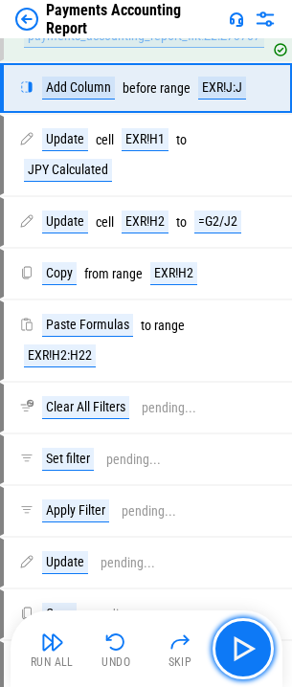
click at [239, 653] on img "button" at bounding box center [243, 649] width 31 height 31
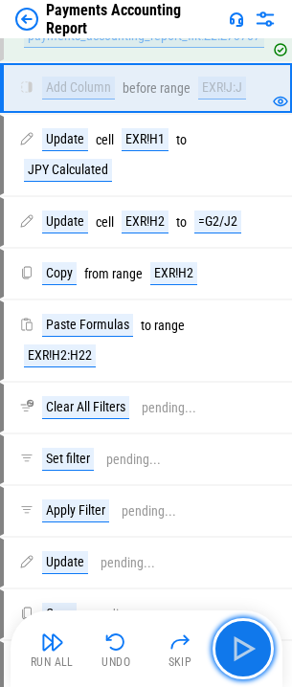
click at [240, 653] on img "button" at bounding box center [243, 649] width 31 height 31
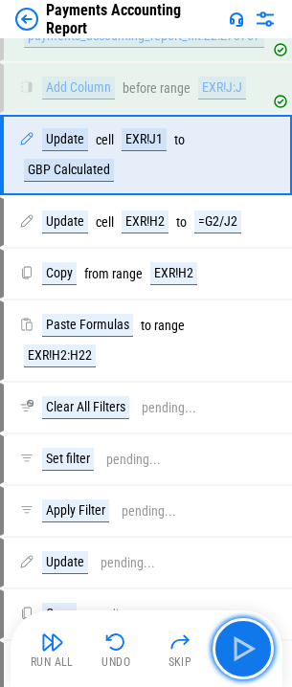
click at [240, 653] on img "button" at bounding box center [243, 649] width 31 height 31
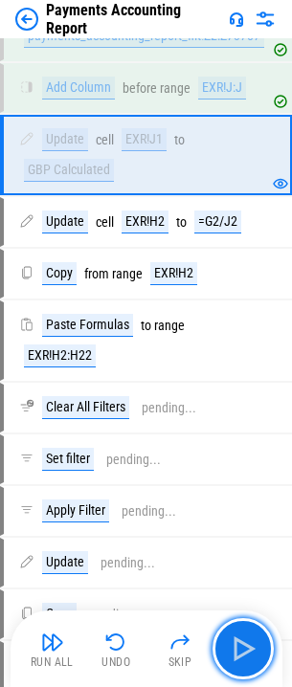
click at [240, 653] on img "button" at bounding box center [243, 649] width 31 height 31
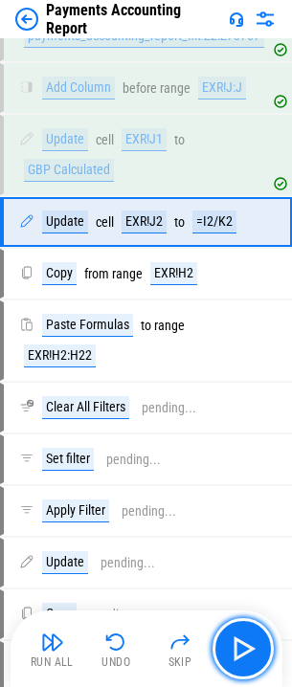
click at [240, 653] on img "button" at bounding box center [243, 649] width 31 height 31
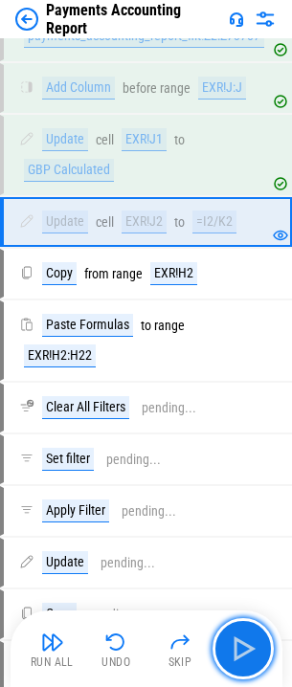
click at [240, 653] on img "button" at bounding box center [243, 649] width 31 height 31
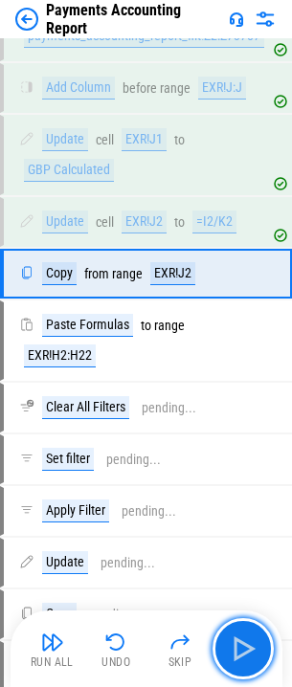
click at [240, 653] on img "button" at bounding box center [243, 649] width 31 height 31
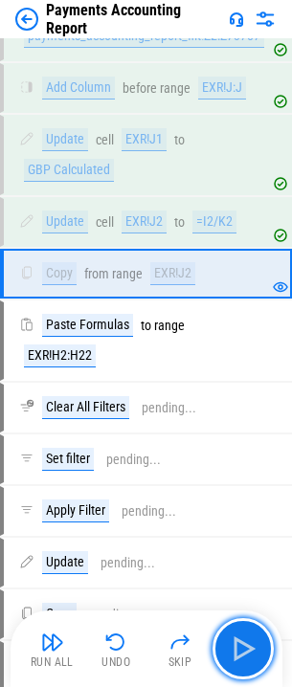
click at [240, 653] on img "button" at bounding box center [243, 649] width 31 height 31
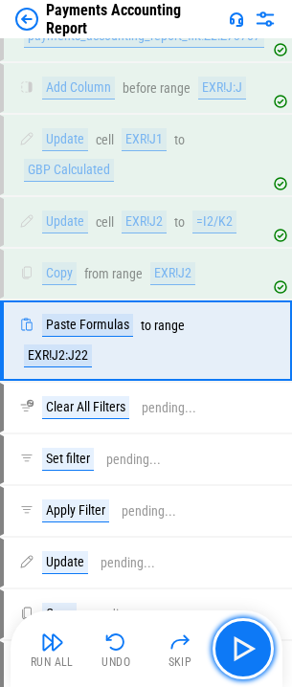
click at [240, 653] on img "button" at bounding box center [243, 649] width 31 height 31
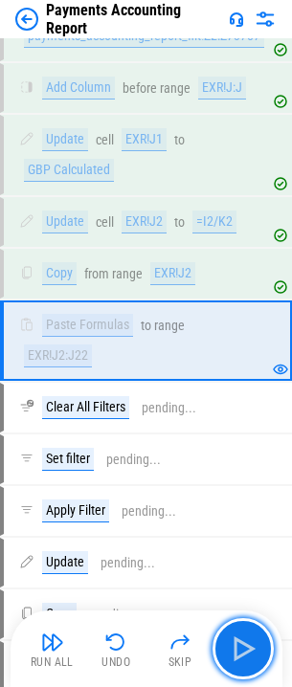
click at [240, 653] on img "button" at bounding box center [243, 649] width 31 height 31
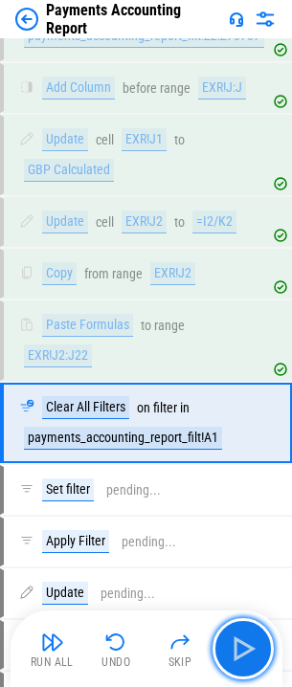
click at [240, 653] on img "button" at bounding box center [243, 649] width 31 height 31
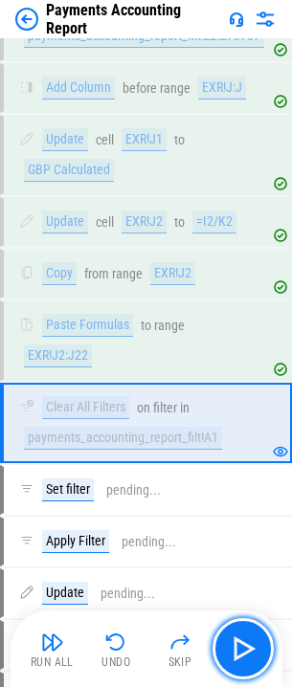
click at [240, 653] on img "button" at bounding box center [243, 649] width 31 height 31
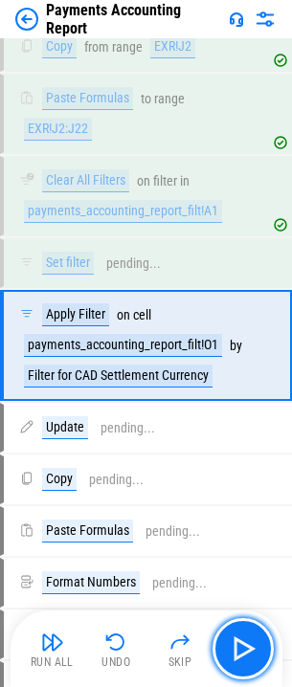
scroll to position [4071, 0]
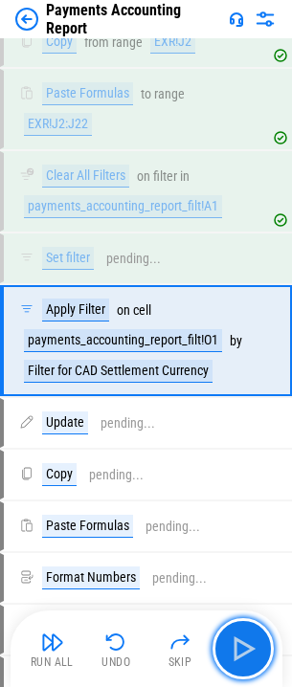
click at [240, 653] on img "button" at bounding box center [243, 649] width 31 height 31
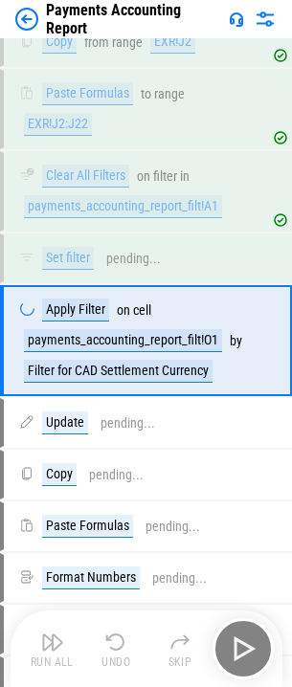
click at [240, 653] on div "Run All Undo Skip" at bounding box center [148, 649] width 253 height 61
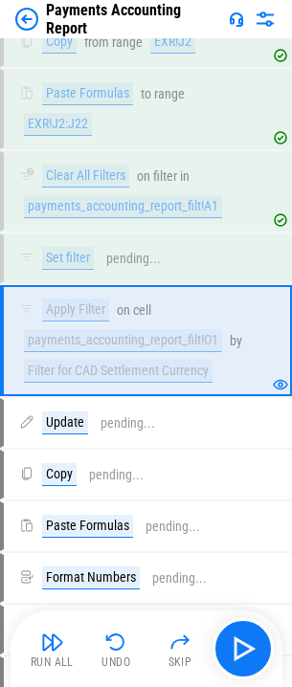
click at [111, 640] on img "button" at bounding box center [115, 642] width 23 height 23
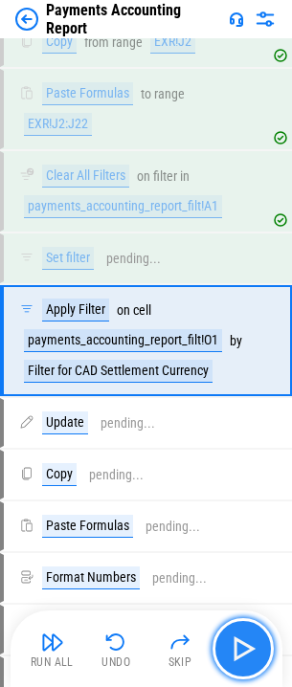
click at [241, 643] on img "button" at bounding box center [243, 649] width 31 height 31
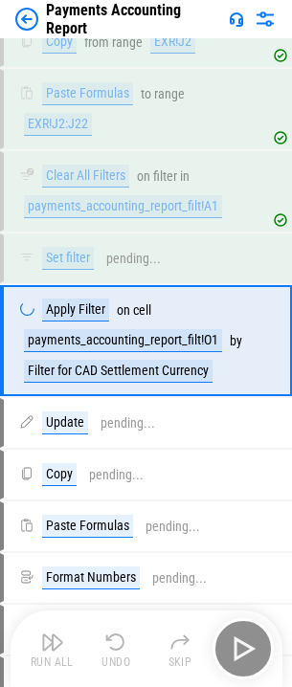
click at [241, 643] on div "Run All Undo Skip" at bounding box center [148, 649] width 253 height 61
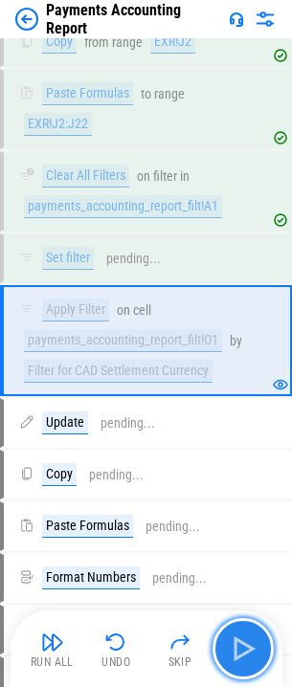
click at [241, 643] on img "button" at bounding box center [243, 649] width 31 height 31
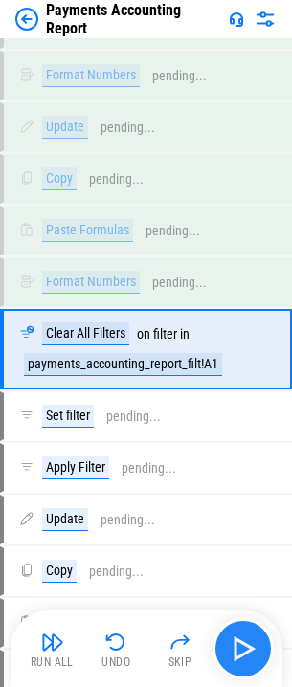
scroll to position [4582, 0]
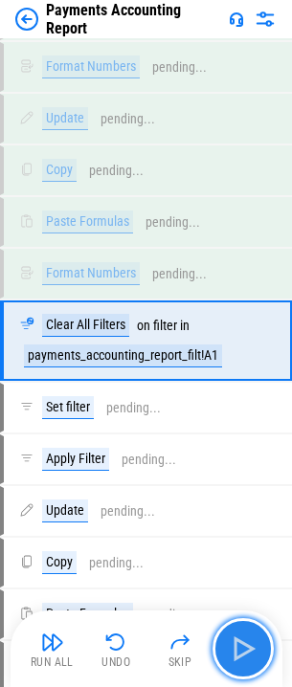
click at [238, 644] on img "button" at bounding box center [243, 649] width 31 height 31
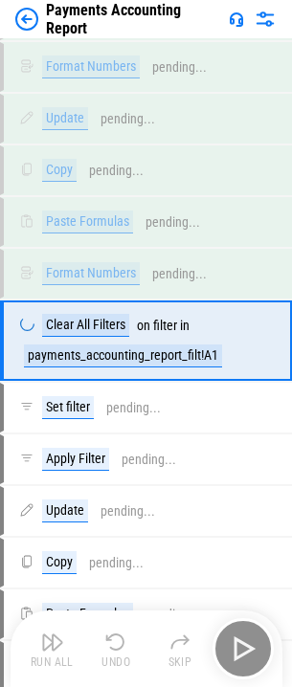
click at [238, 644] on div "Run All Undo Skip" at bounding box center [148, 649] width 253 height 61
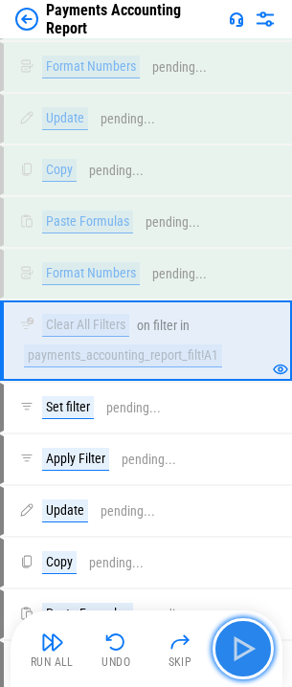
click at [238, 644] on img "button" at bounding box center [243, 649] width 31 height 31
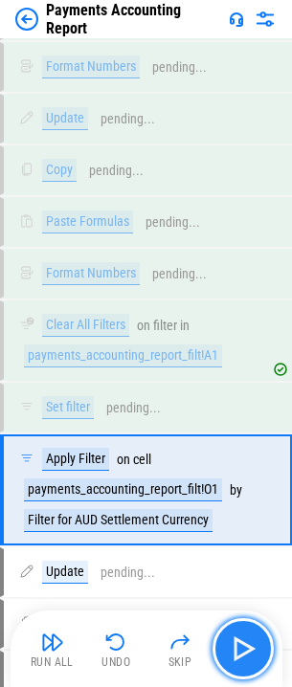
click at [238, 644] on img "button" at bounding box center [243, 649] width 31 height 31
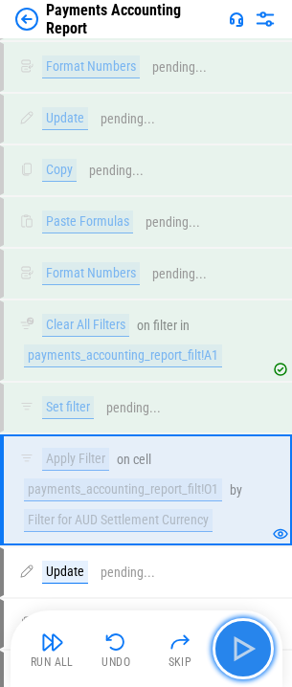
click at [236, 647] on img "button" at bounding box center [243, 649] width 31 height 31
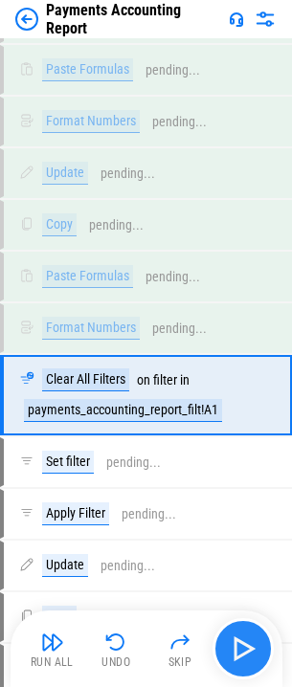
scroll to position [5243, 0]
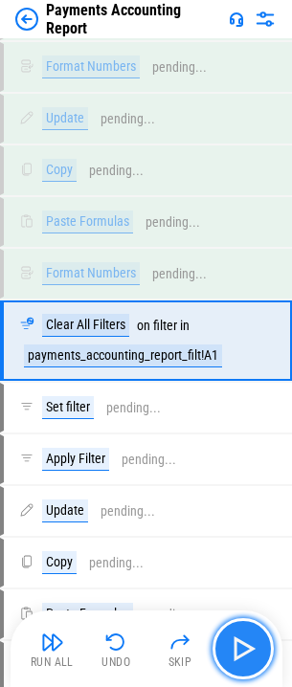
click at [236, 647] on img "button" at bounding box center [243, 649] width 31 height 31
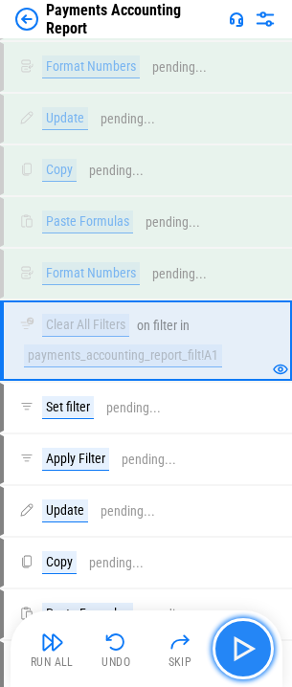
click at [236, 649] on img "button" at bounding box center [243, 649] width 31 height 31
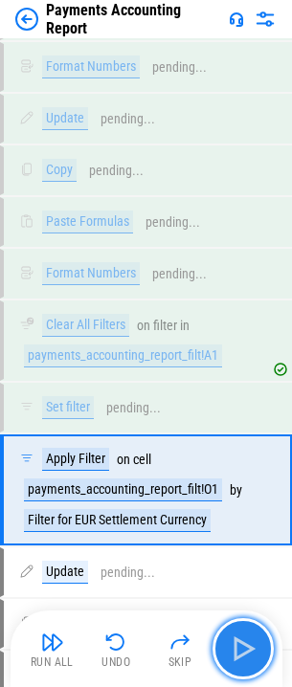
click at [236, 649] on img "button" at bounding box center [243, 649] width 31 height 31
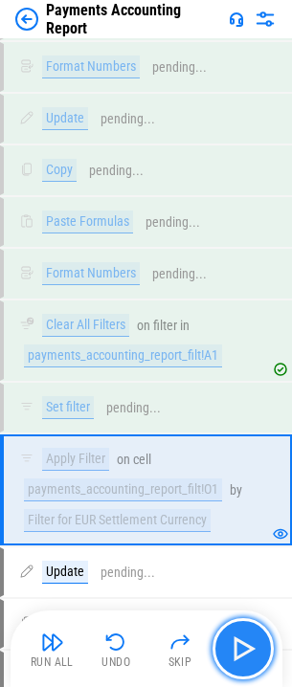
click at [236, 648] on img "button" at bounding box center [243, 649] width 31 height 31
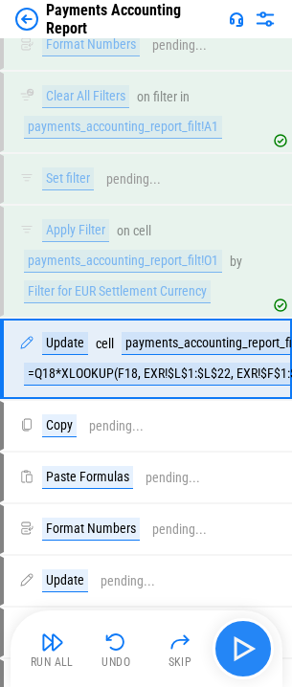
scroll to position [5490, 0]
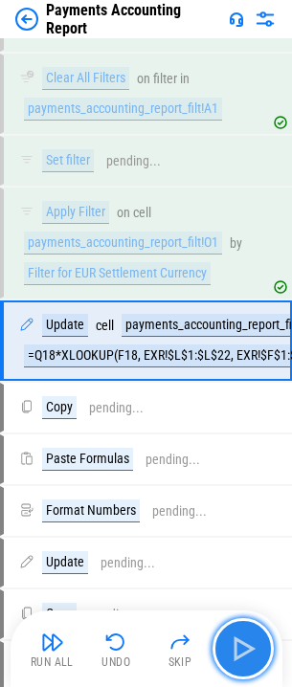
click at [236, 648] on img "button" at bounding box center [243, 649] width 31 height 31
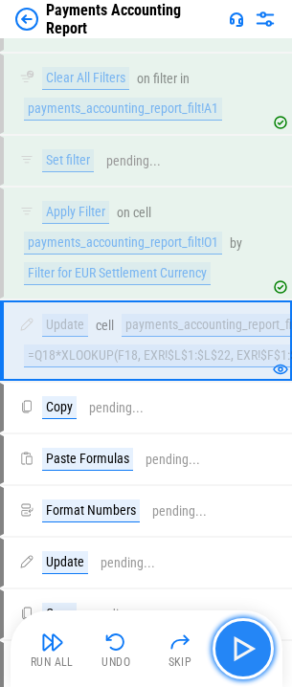
click at [236, 646] on img "button" at bounding box center [243, 649] width 31 height 31
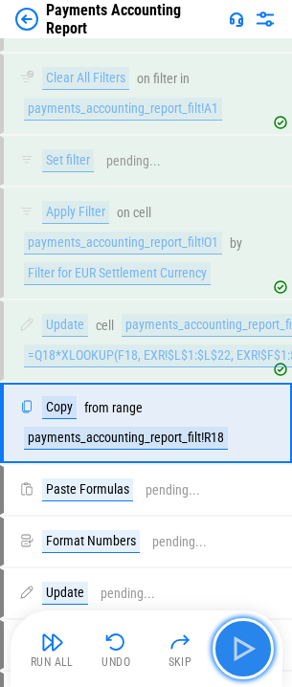
click at [237, 659] on img "button" at bounding box center [243, 649] width 31 height 31
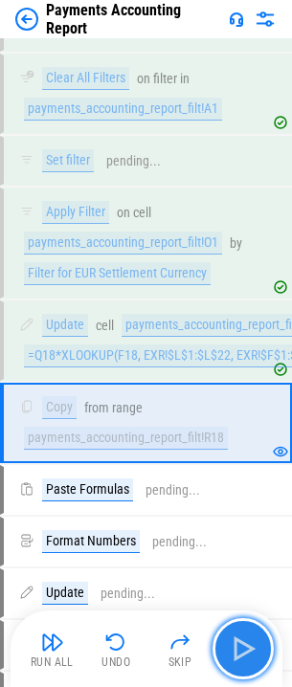
click at [236, 661] on img "button" at bounding box center [243, 649] width 31 height 31
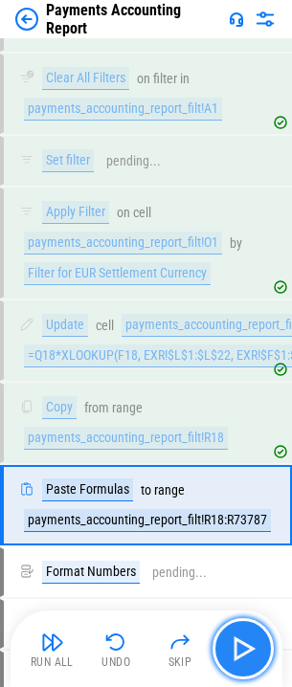
click at [233, 662] on img "button" at bounding box center [243, 649] width 31 height 31
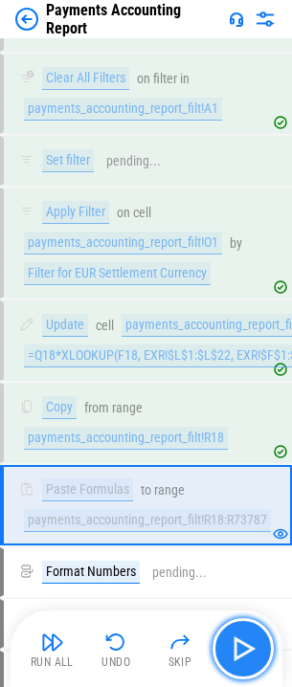
click at [237, 650] on img "button" at bounding box center [243, 649] width 31 height 31
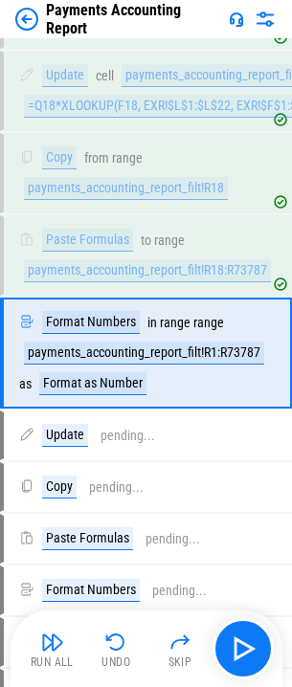
scroll to position [5753, 0]
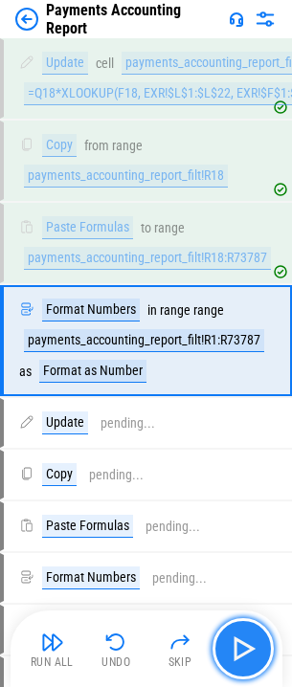
click at [238, 647] on img "button" at bounding box center [243, 649] width 31 height 31
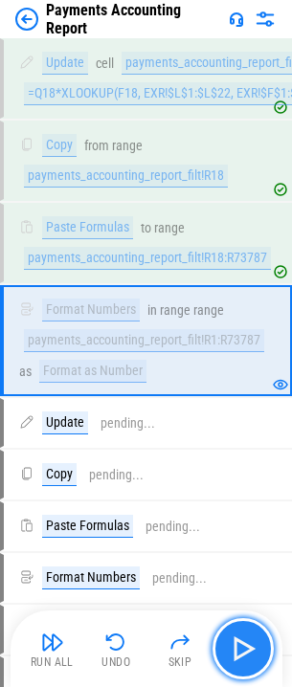
click at [238, 647] on img "button" at bounding box center [243, 649] width 31 height 31
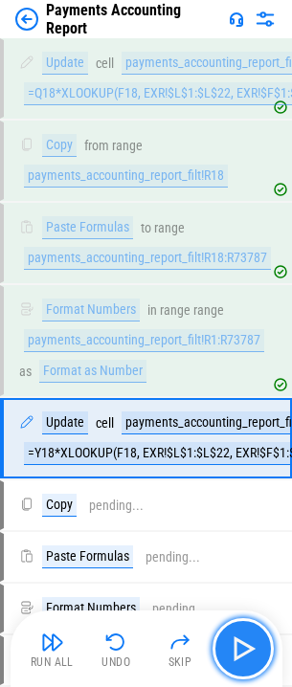
click at [238, 656] on img "button" at bounding box center [243, 649] width 31 height 31
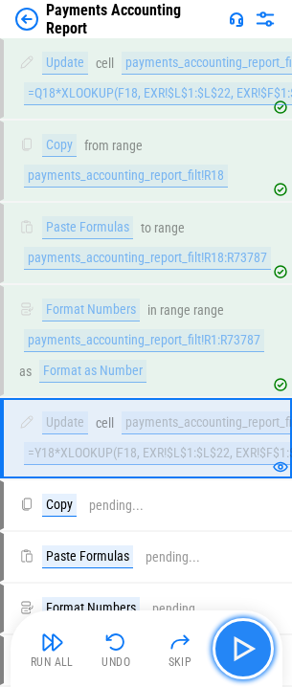
click at [236, 650] on img "button" at bounding box center [243, 649] width 31 height 31
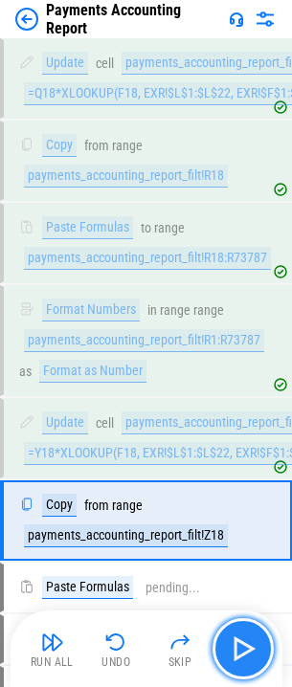
click at [236, 666] on button "button" at bounding box center [243, 649] width 61 height 61
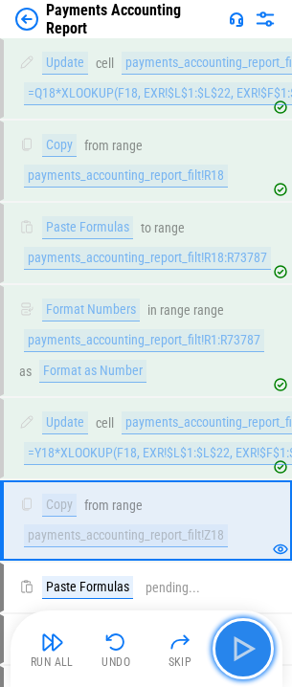
click at [236, 660] on img "button" at bounding box center [243, 649] width 31 height 31
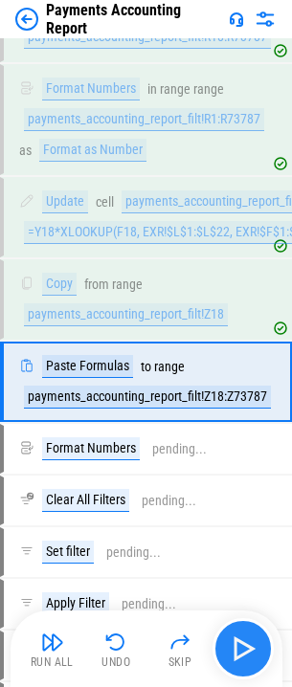
scroll to position [6015, 0]
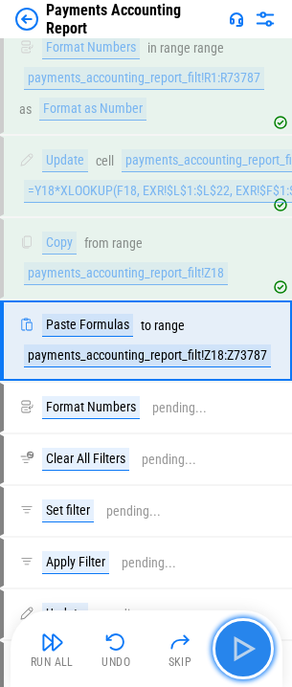
click at [236, 660] on img "button" at bounding box center [243, 649] width 31 height 31
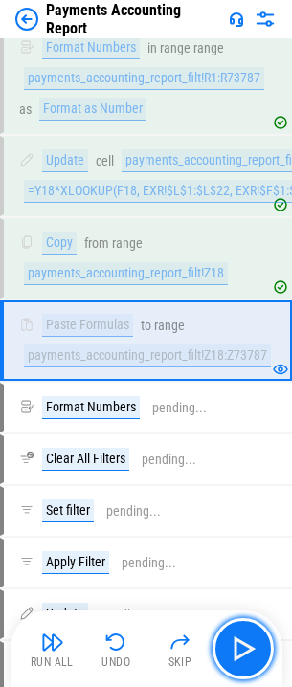
click at [243, 642] on img "button" at bounding box center [243, 649] width 31 height 31
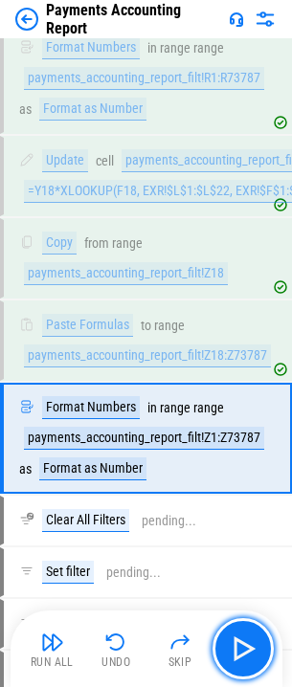
click at [241, 654] on img "button" at bounding box center [243, 649] width 31 height 31
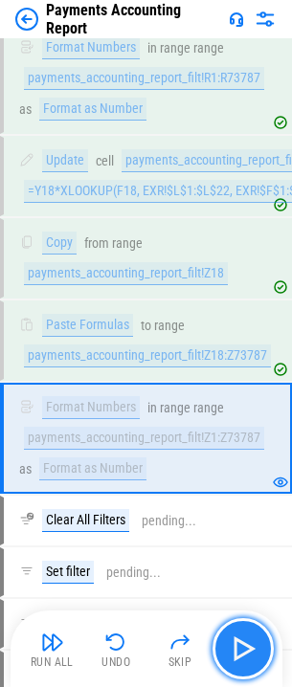
click at [230, 654] on img "button" at bounding box center [243, 649] width 31 height 31
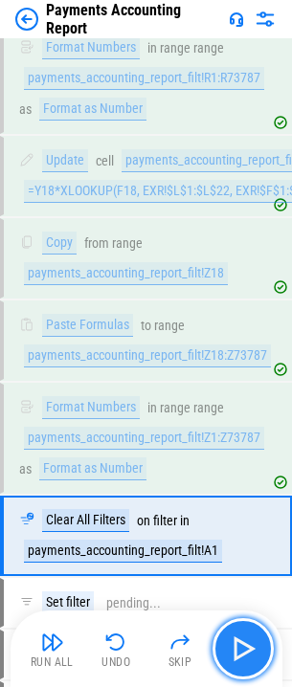
click at [237, 643] on img "button" at bounding box center [243, 649] width 31 height 31
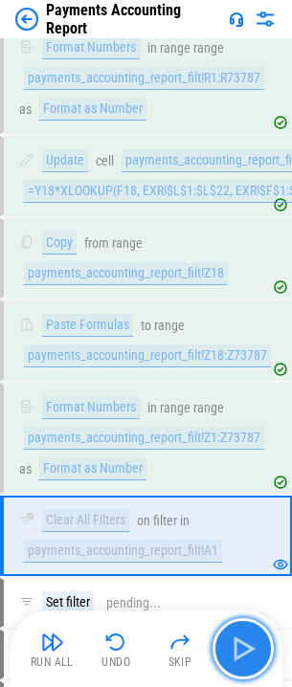
click at [243, 641] on img "button" at bounding box center [243, 649] width 31 height 31
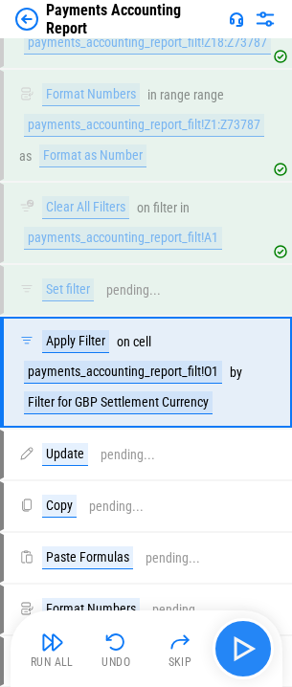
scroll to position [6360, 0]
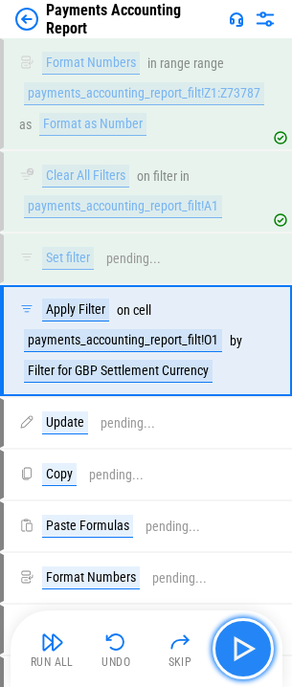
click at [241, 646] on img "button" at bounding box center [243, 649] width 31 height 31
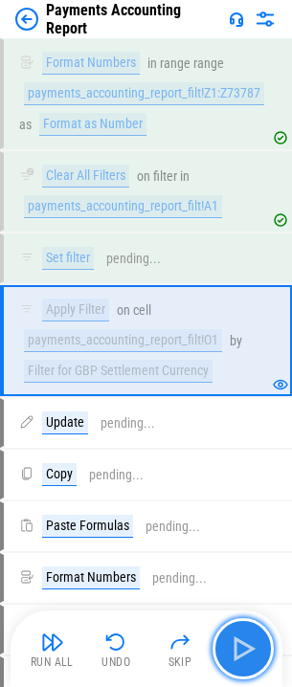
click at [239, 655] on img "button" at bounding box center [243, 649] width 31 height 31
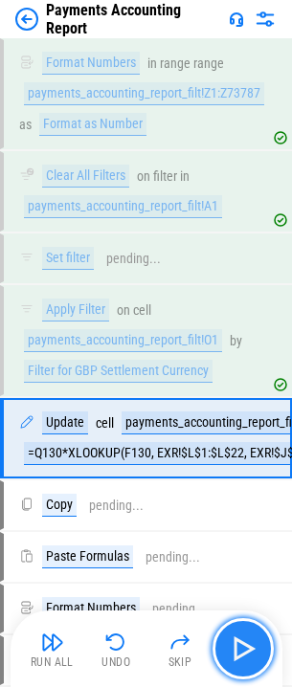
click at [236, 650] on img "button" at bounding box center [243, 649] width 31 height 31
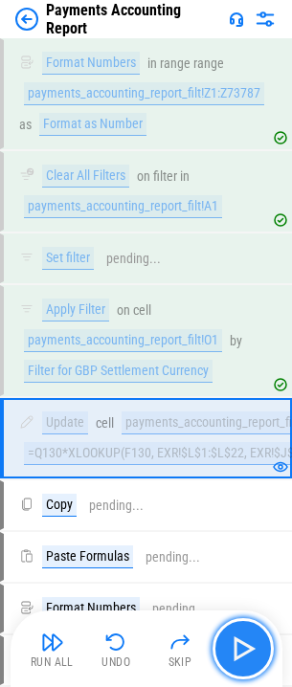
click at [236, 650] on img "button" at bounding box center [243, 649] width 31 height 31
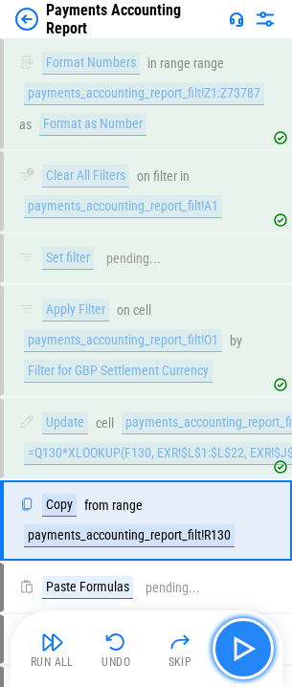
click at [235, 647] on img "button" at bounding box center [243, 649] width 31 height 31
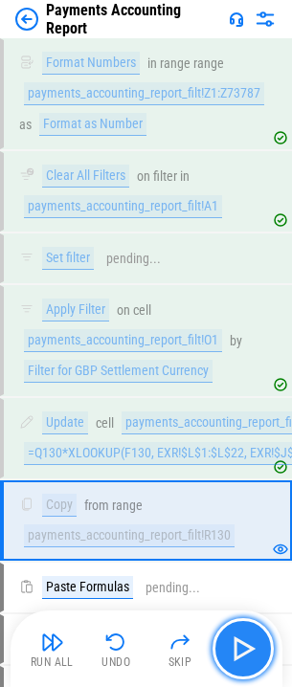
click at [234, 647] on img "button" at bounding box center [243, 649] width 31 height 31
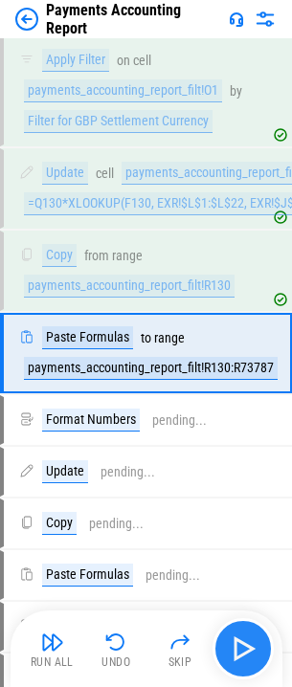
scroll to position [6622, 0]
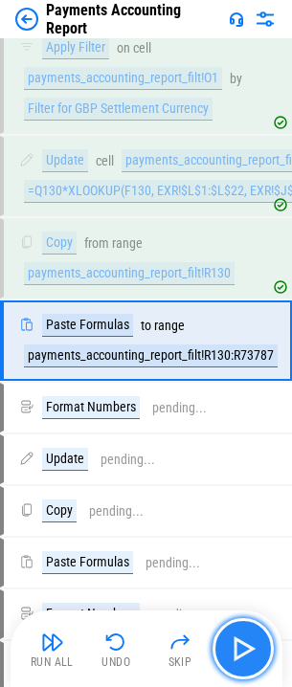
click at [234, 647] on img "button" at bounding box center [243, 649] width 31 height 31
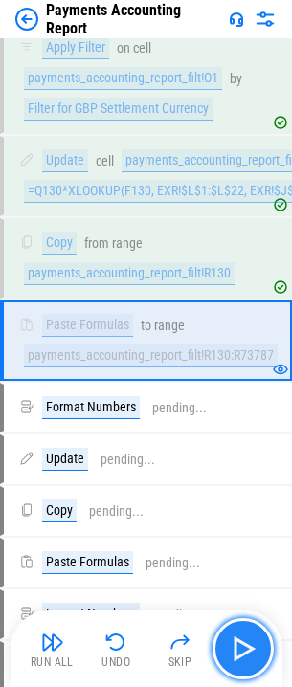
click at [234, 647] on img "button" at bounding box center [243, 649] width 31 height 31
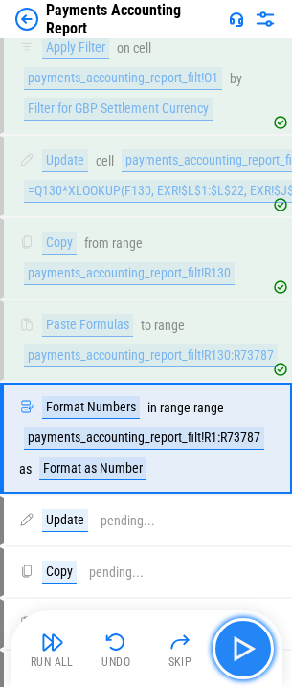
click at [241, 653] on img "button" at bounding box center [243, 649] width 31 height 31
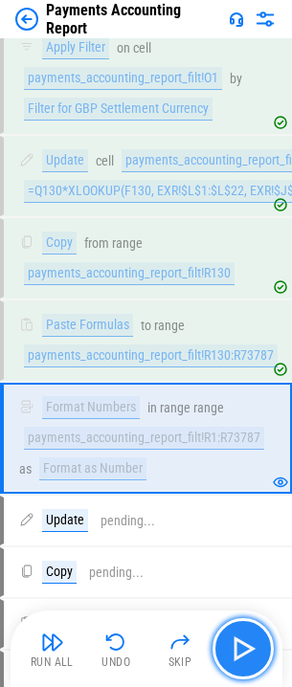
click at [226, 642] on button "button" at bounding box center [243, 649] width 61 height 61
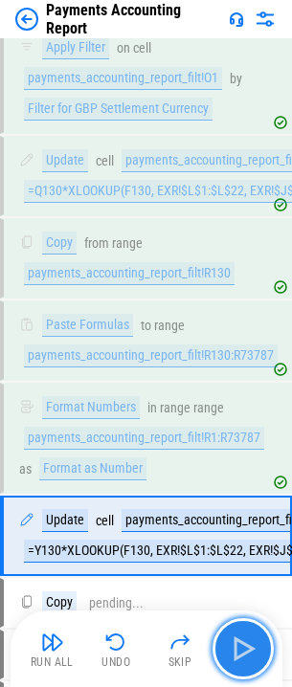
click at [229, 644] on img "button" at bounding box center [243, 649] width 31 height 31
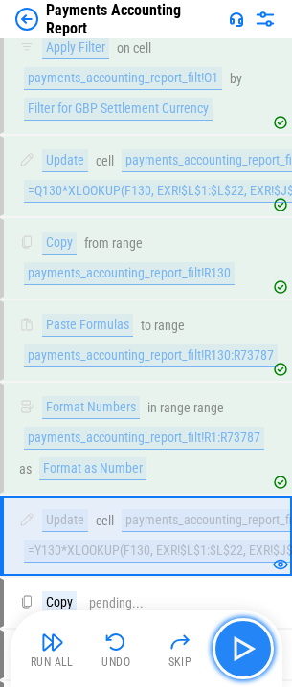
click at [236, 644] on img "button" at bounding box center [243, 649] width 31 height 31
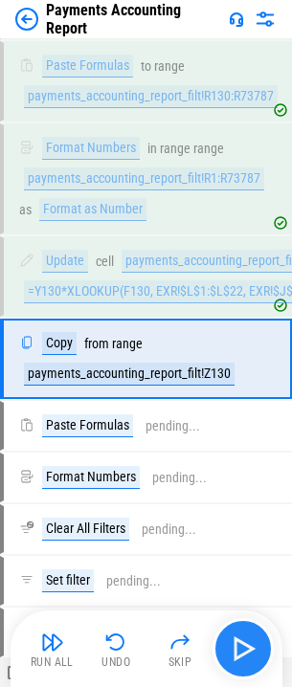
scroll to position [6900, 0]
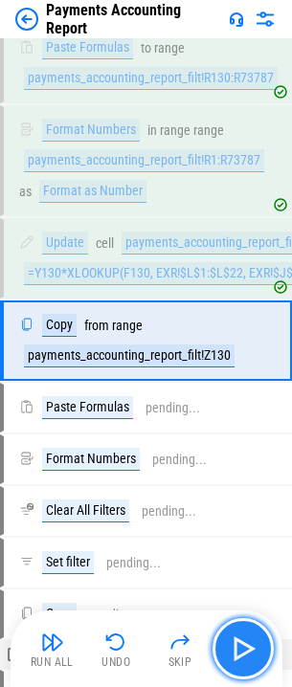
click at [236, 644] on img "button" at bounding box center [243, 649] width 31 height 31
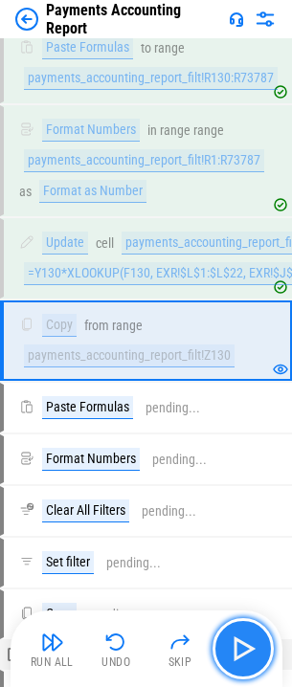
click at [234, 653] on img "button" at bounding box center [243, 649] width 31 height 31
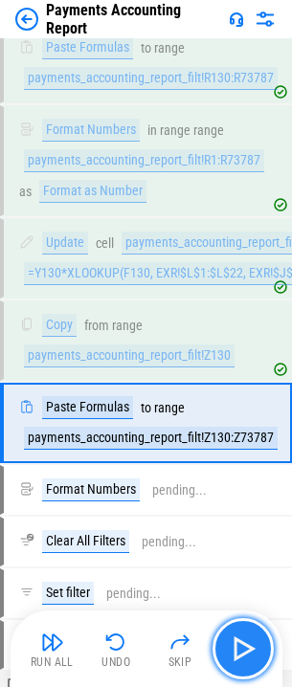
click at [234, 650] on img "button" at bounding box center [243, 649] width 31 height 31
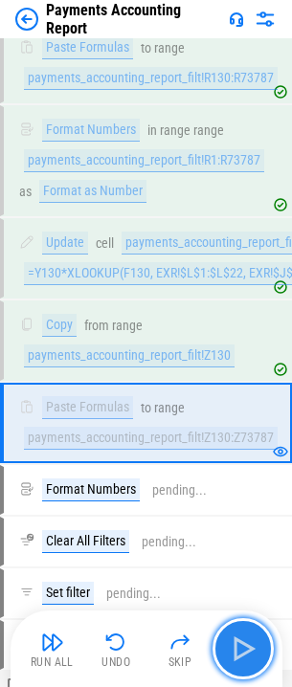
click at [237, 648] on img "button" at bounding box center [243, 649] width 31 height 31
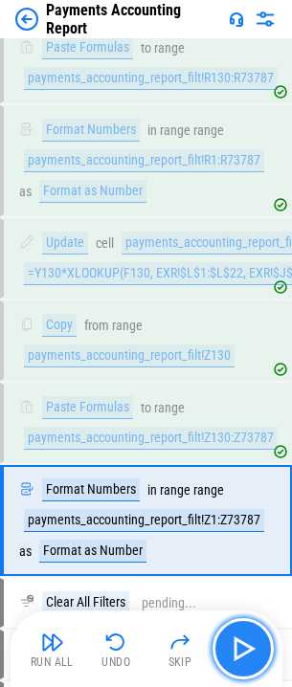
click at [237, 648] on img "button" at bounding box center [243, 649] width 31 height 31
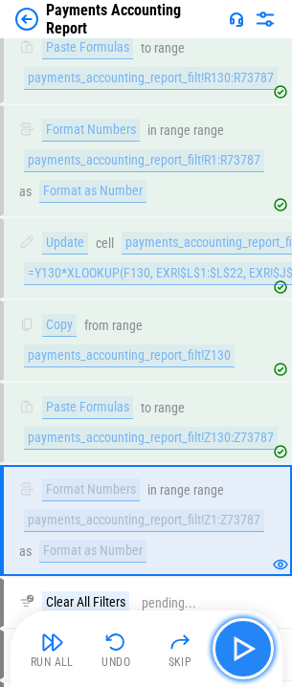
click at [233, 651] on img "button" at bounding box center [243, 649] width 31 height 31
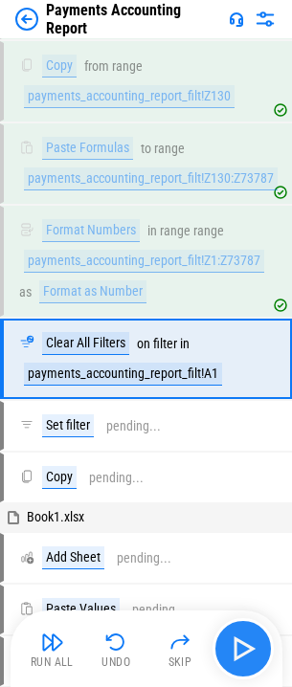
scroll to position [7177, 0]
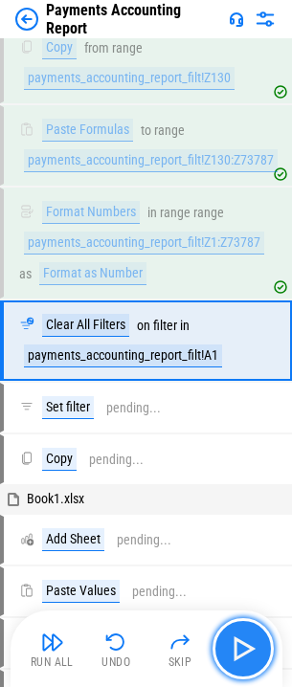
click at [236, 650] on img "button" at bounding box center [243, 649] width 31 height 31
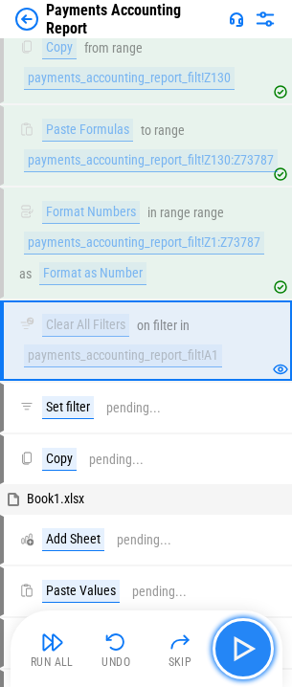
click at [237, 650] on img "button" at bounding box center [243, 649] width 31 height 31
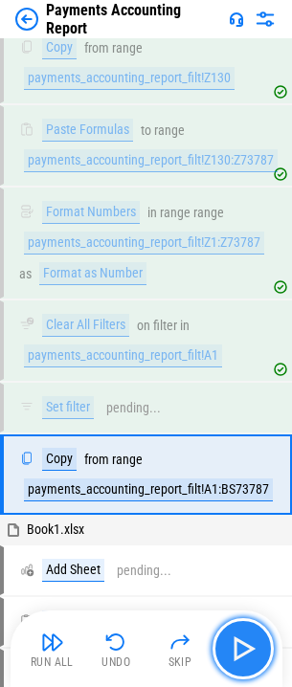
click at [237, 650] on img "button" at bounding box center [243, 649] width 31 height 31
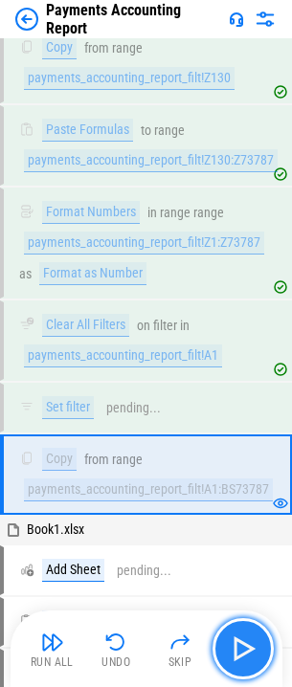
click at [235, 654] on img "button" at bounding box center [243, 649] width 31 height 31
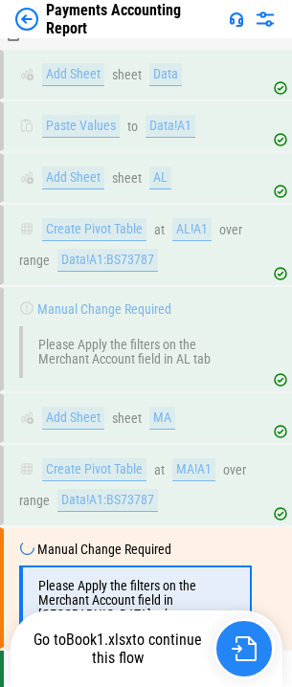
scroll to position [7762, 0]
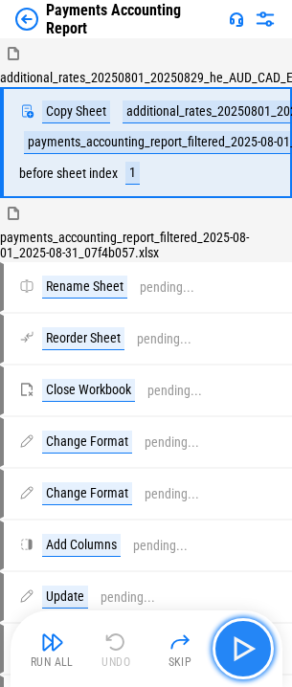
click at [255, 643] on img "button" at bounding box center [243, 649] width 31 height 31
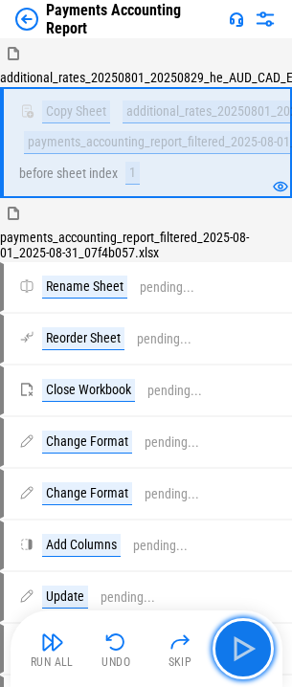
click at [244, 646] on img "button" at bounding box center [243, 649] width 31 height 31
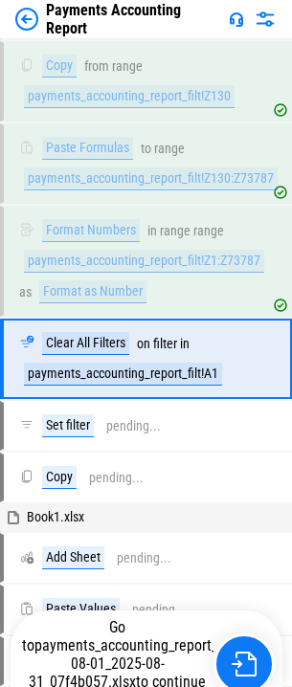
scroll to position [7177, 0]
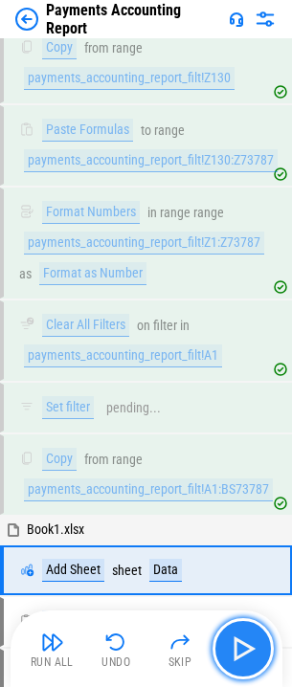
click at [242, 632] on button "button" at bounding box center [243, 649] width 61 height 61
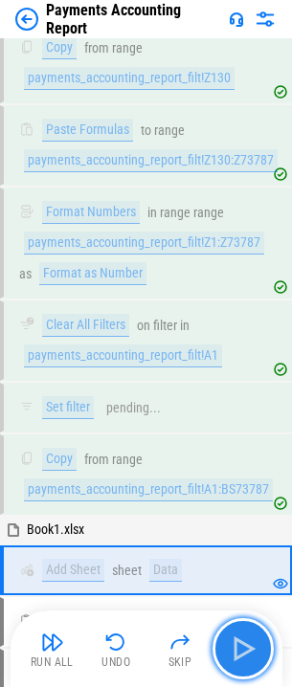
click at [241, 639] on img "button" at bounding box center [243, 649] width 31 height 31
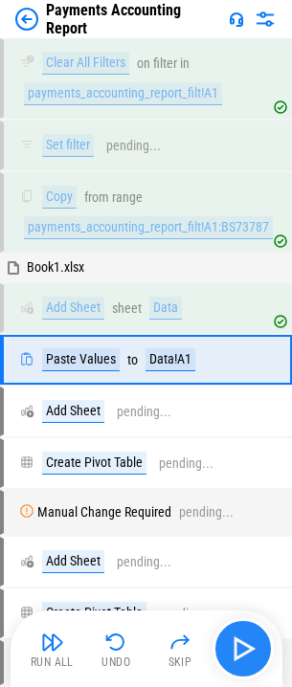
scroll to position [7459, 0]
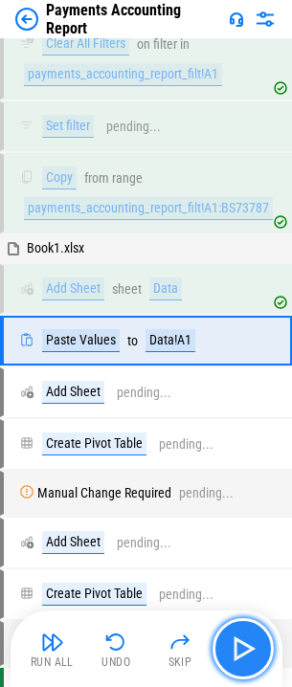
click at [241, 639] on img "button" at bounding box center [243, 649] width 31 height 31
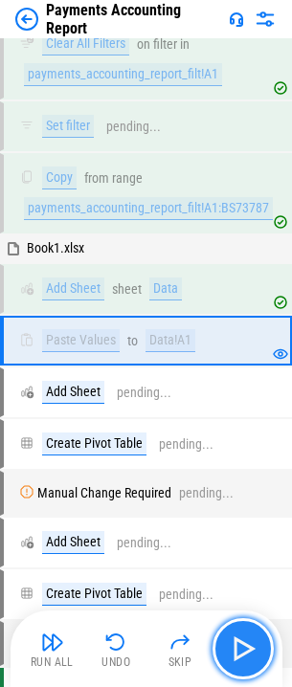
click at [238, 651] on img "button" at bounding box center [243, 649] width 31 height 31
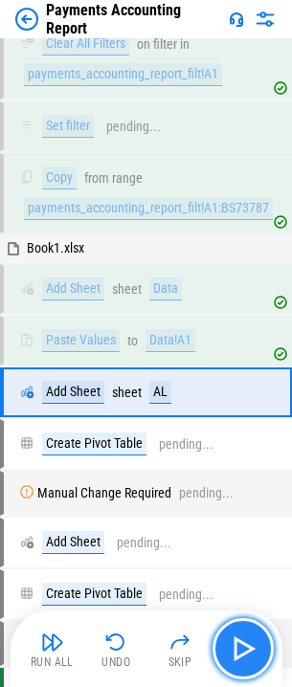
click at [238, 651] on img "button" at bounding box center [243, 649] width 31 height 31
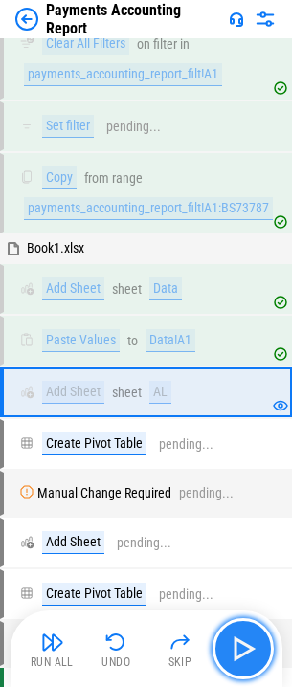
click at [238, 651] on img "button" at bounding box center [243, 649] width 31 height 31
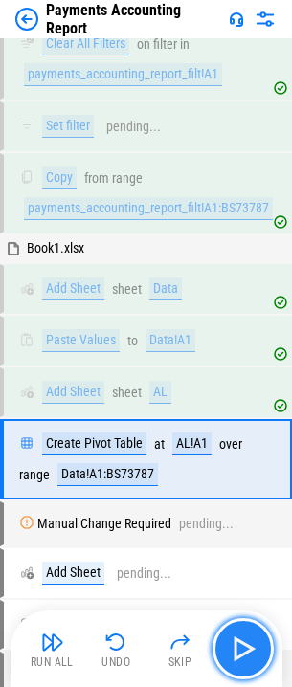
click at [238, 651] on img "button" at bounding box center [243, 649] width 31 height 31
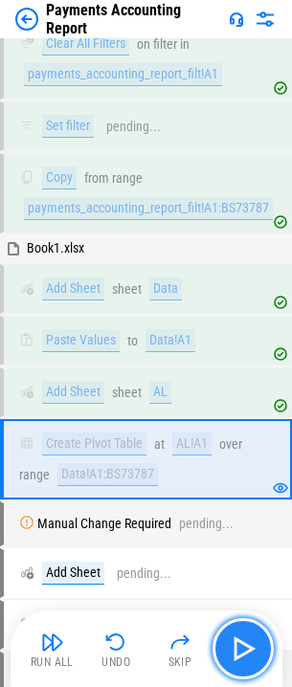
click at [240, 644] on img "button" at bounding box center [243, 649] width 31 height 31
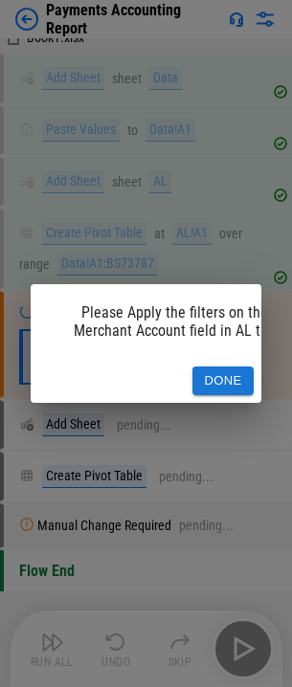
scroll to position [7673, 0]
click at [235, 371] on button "Done" at bounding box center [222, 382] width 61 height 30
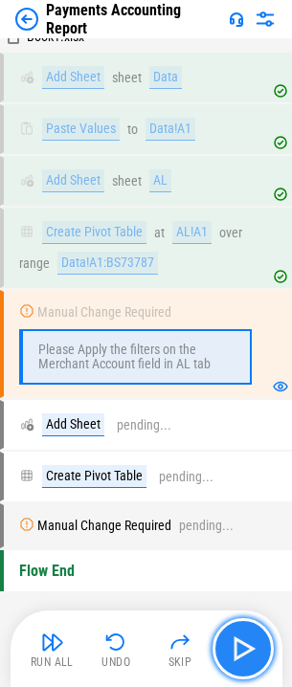
click at [247, 639] on img "button" at bounding box center [243, 649] width 31 height 31
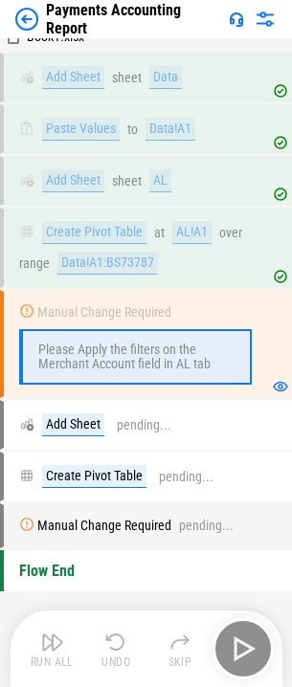
scroll to position [7670, 0]
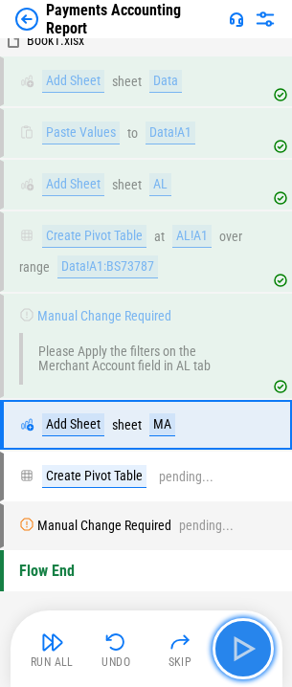
click at [253, 649] on img "button" at bounding box center [243, 649] width 31 height 31
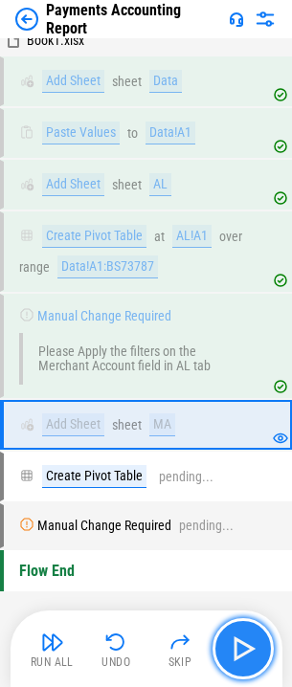
click at [253, 650] on img "button" at bounding box center [243, 649] width 31 height 31
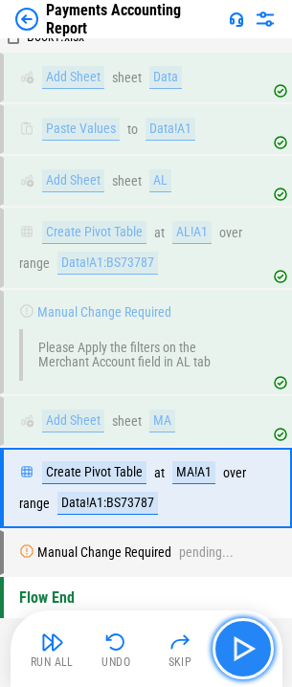
click at [253, 650] on img "button" at bounding box center [243, 649] width 31 height 31
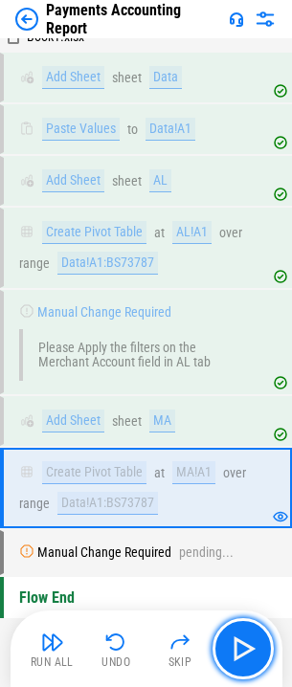
click at [254, 648] on img "button" at bounding box center [243, 649] width 31 height 31
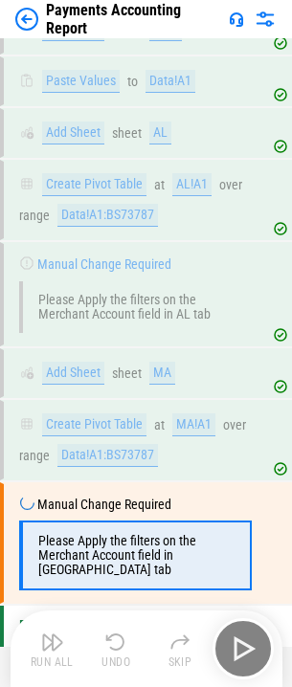
scroll to position [7762, 0]
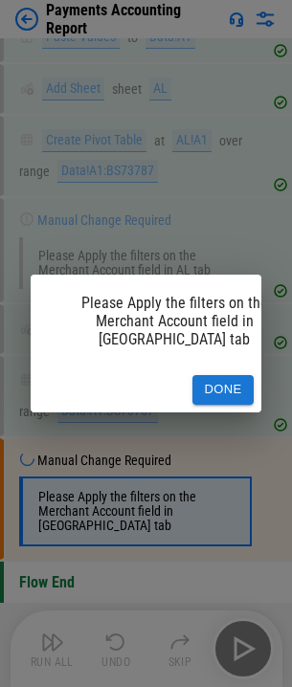
click at [222, 375] on button "Done" at bounding box center [222, 390] width 61 height 30
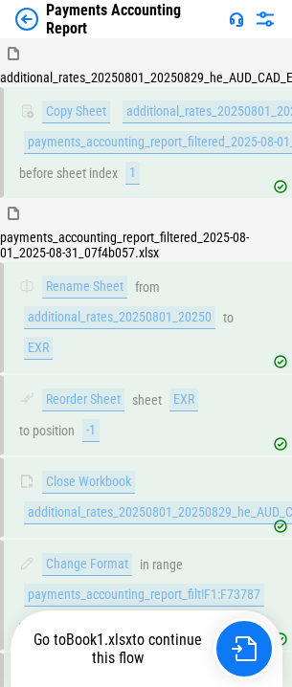
scroll to position [7762, 0]
